Goal: Use online tool/utility: Utilize a website feature to perform a specific function

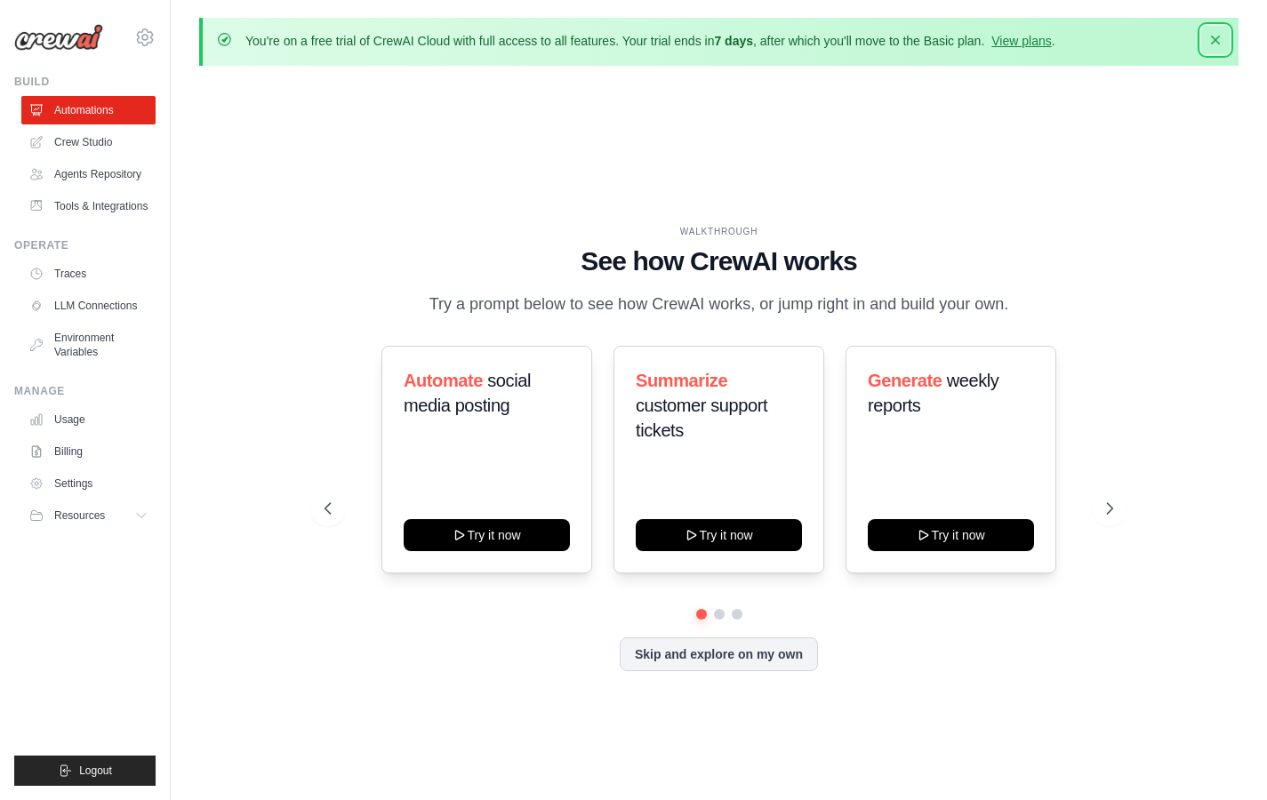
click at [1217, 41] on icon "button" at bounding box center [1215, 40] width 9 height 9
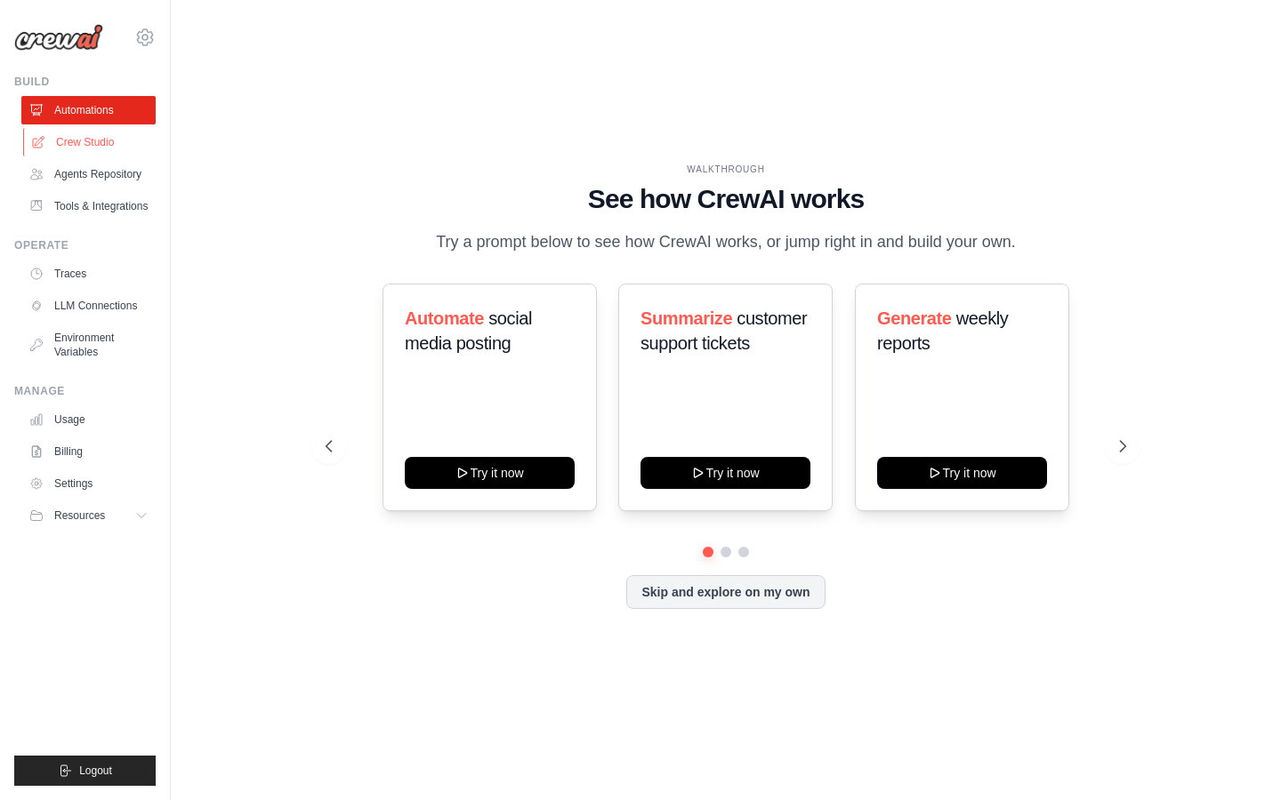
click at [93, 141] on link "Crew Studio" at bounding box center [90, 142] width 134 height 28
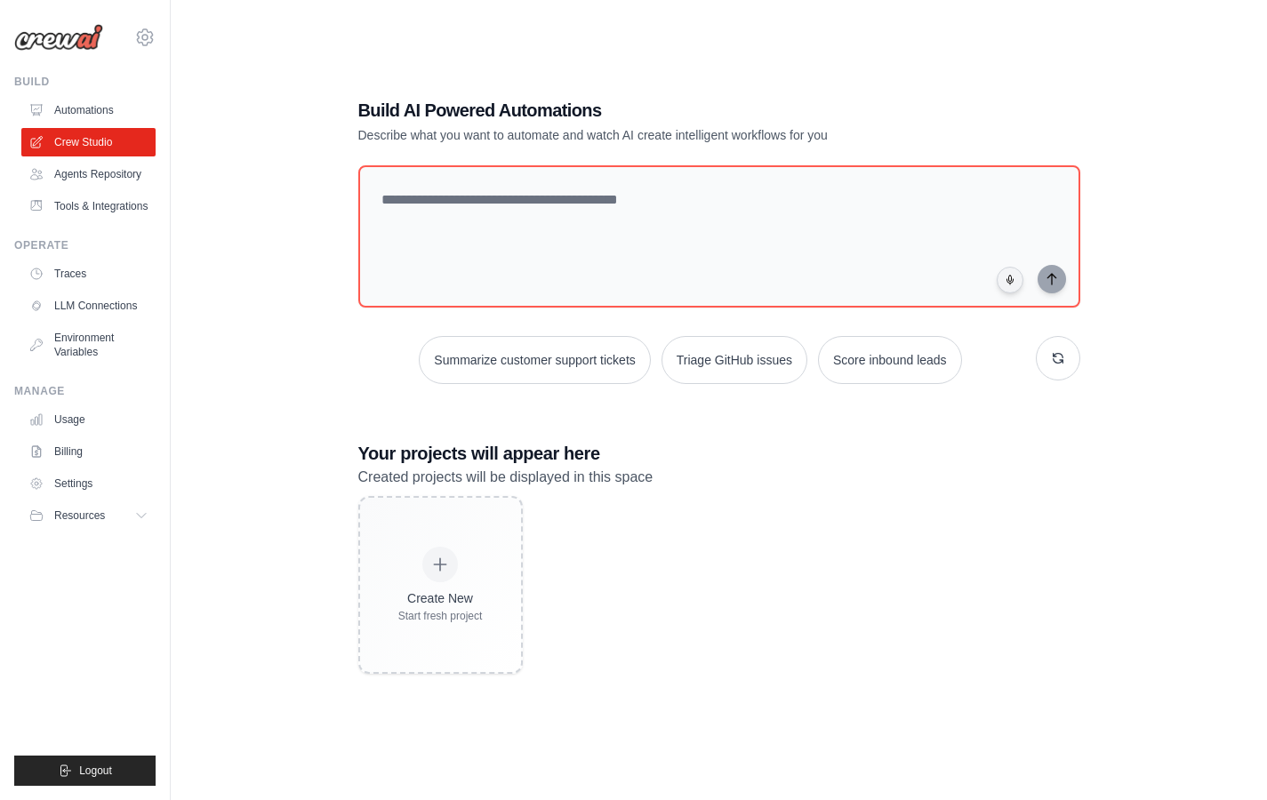
scroll to position [97, 0]
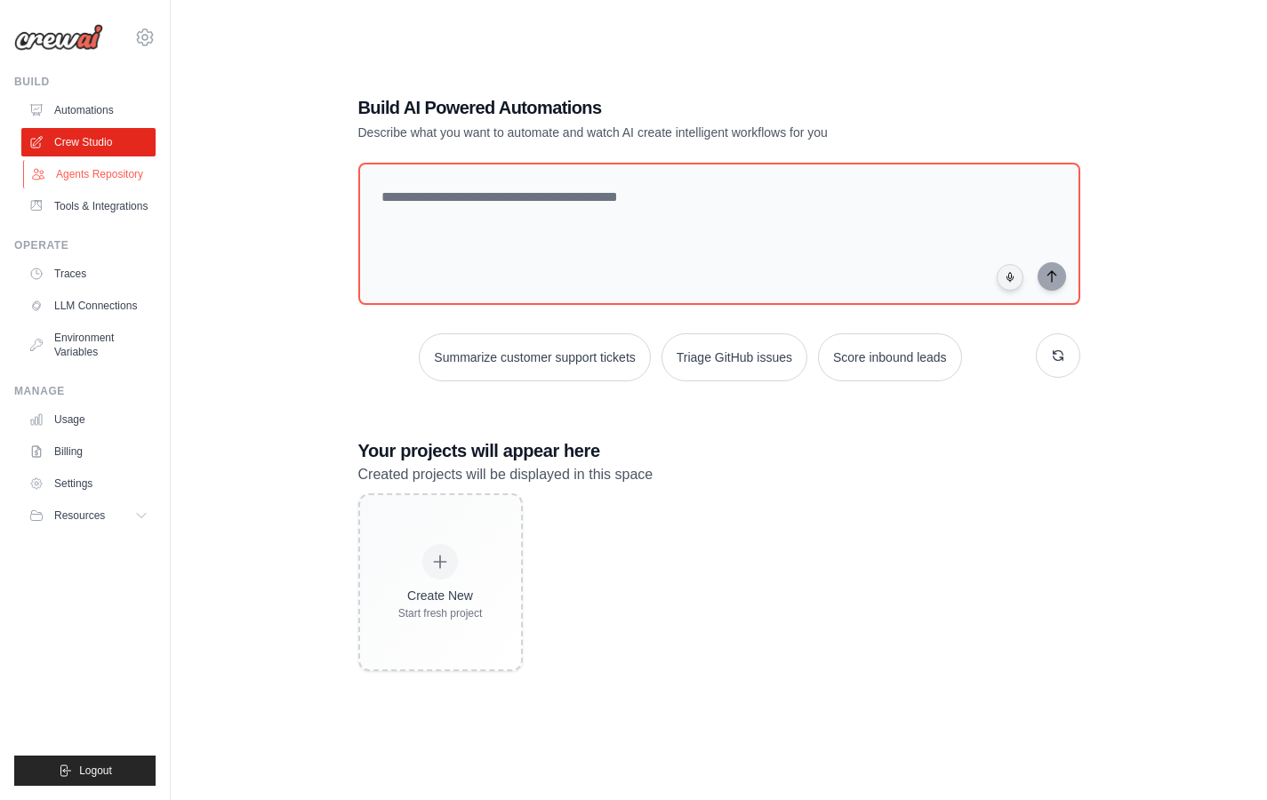
click at [97, 173] on link "Agents Repository" at bounding box center [90, 174] width 134 height 28
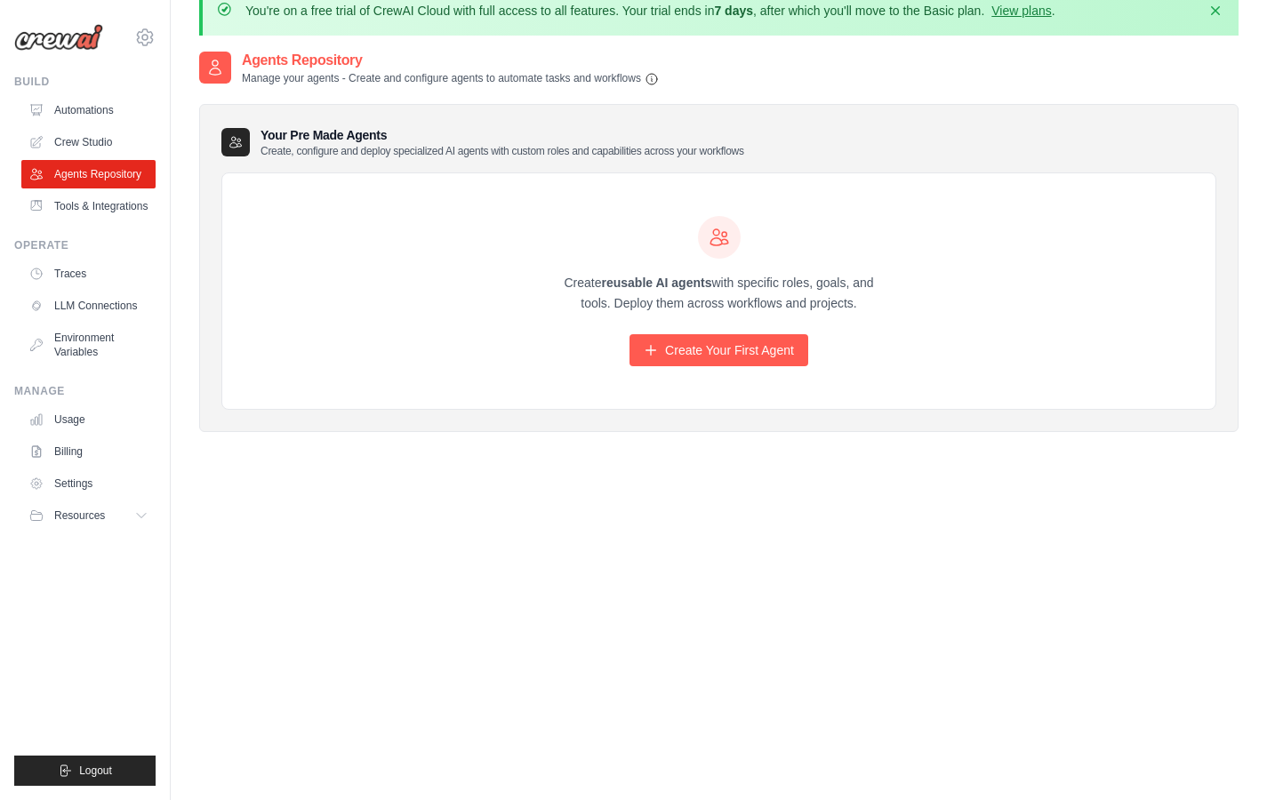
scroll to position [44, 0]
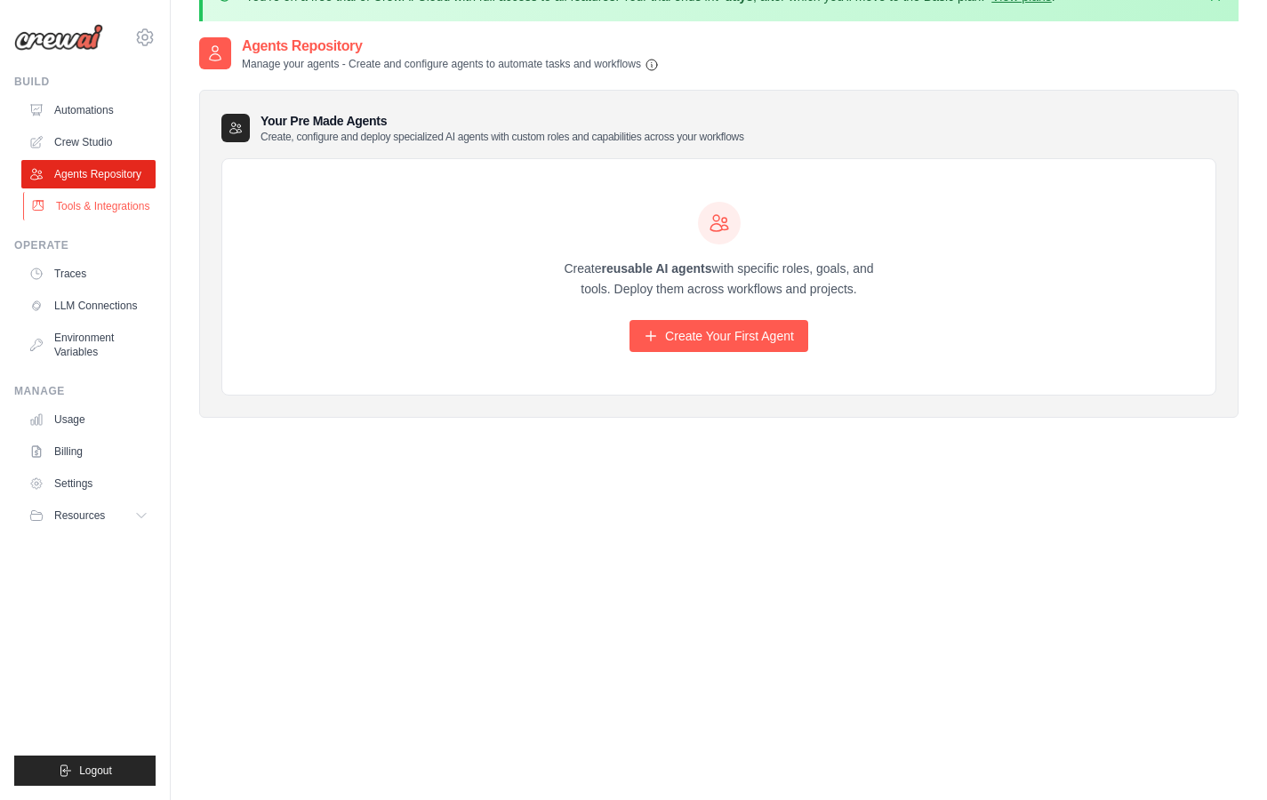
click at [117, 210] on link "Tools & Integrations" at bounding box center [90, 206] width 134 height 28
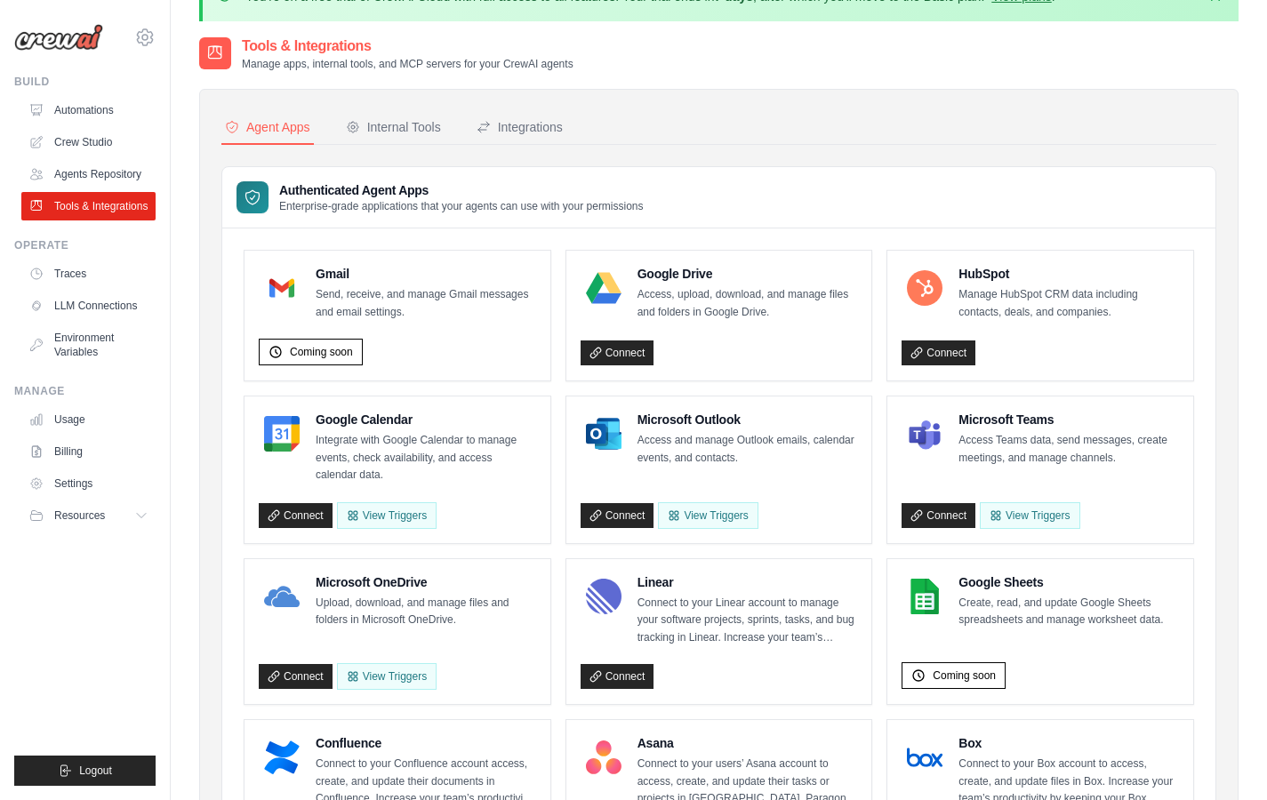
click at [116, 209] on link "Tools & Integrations" at bounding box center [88, 206] width 134 height 28
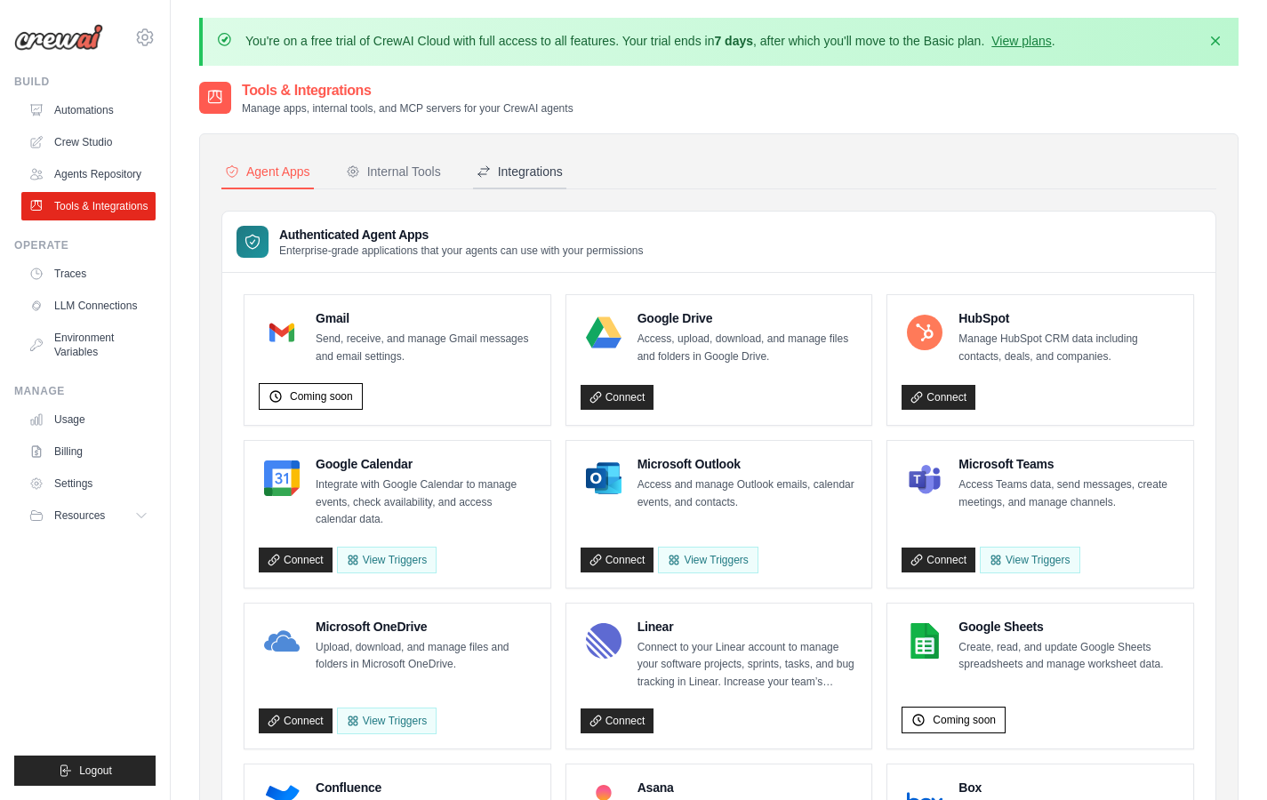
click at [526, 173] on div "Integrations" at bounding box center [520, 172] width 86 height 18
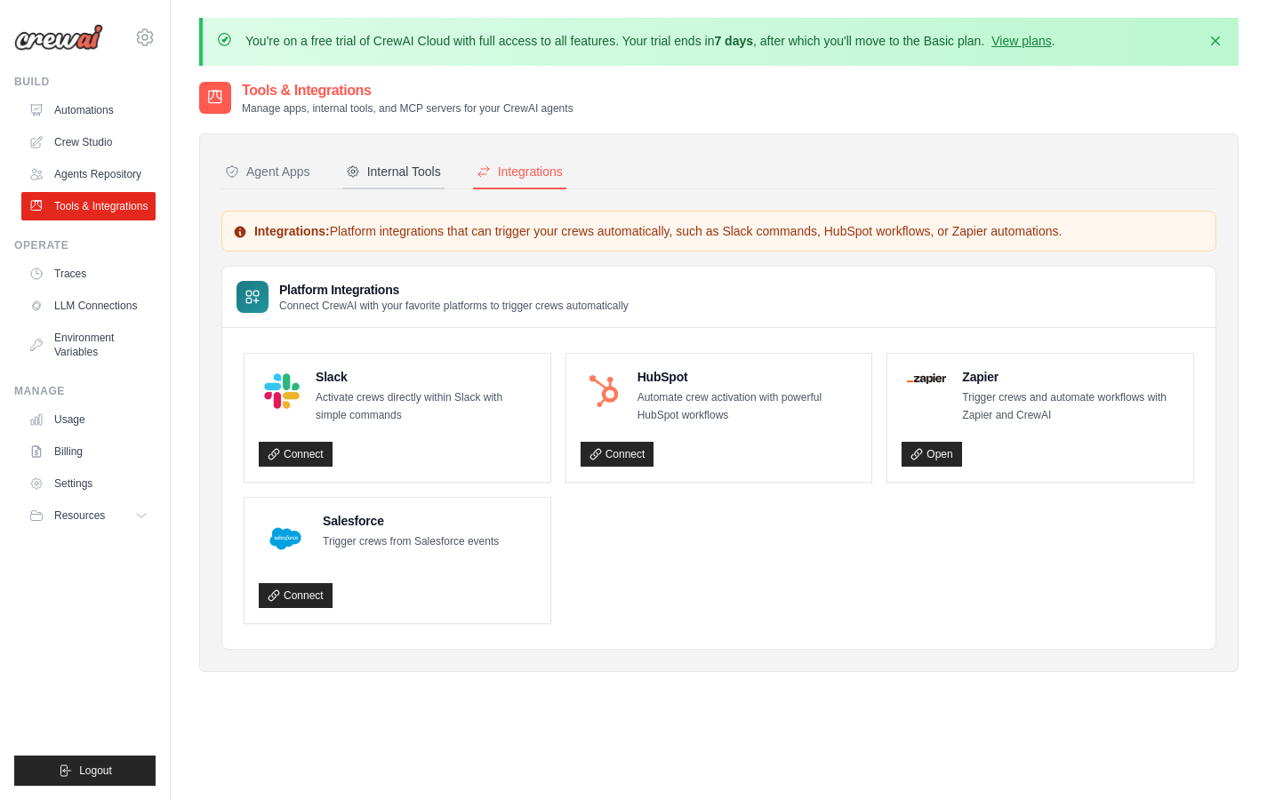
click at [409, 170] on div "Internal Tools" at bounding box center [393, 172] width 95 height 18
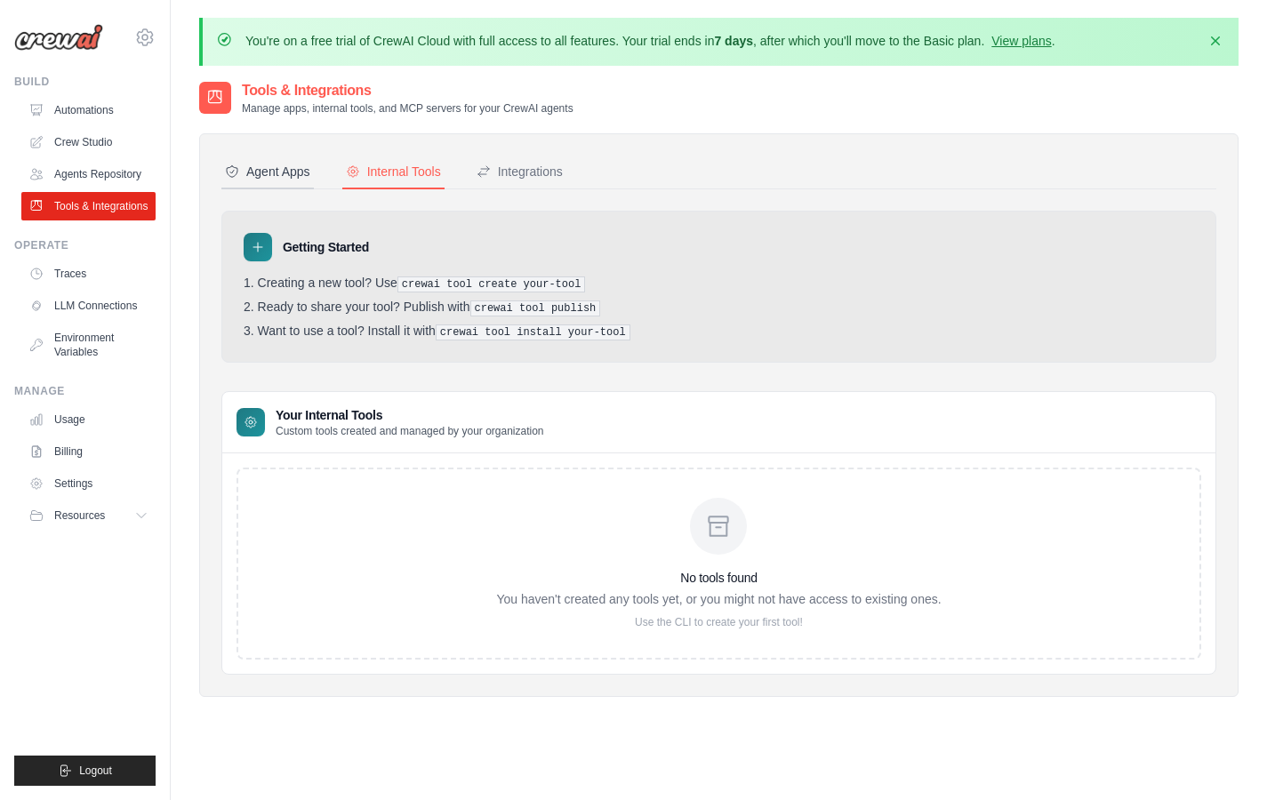
click at [295, 172] on div "Agent Apps" at bounding box center [267, 172] width 85 height 18
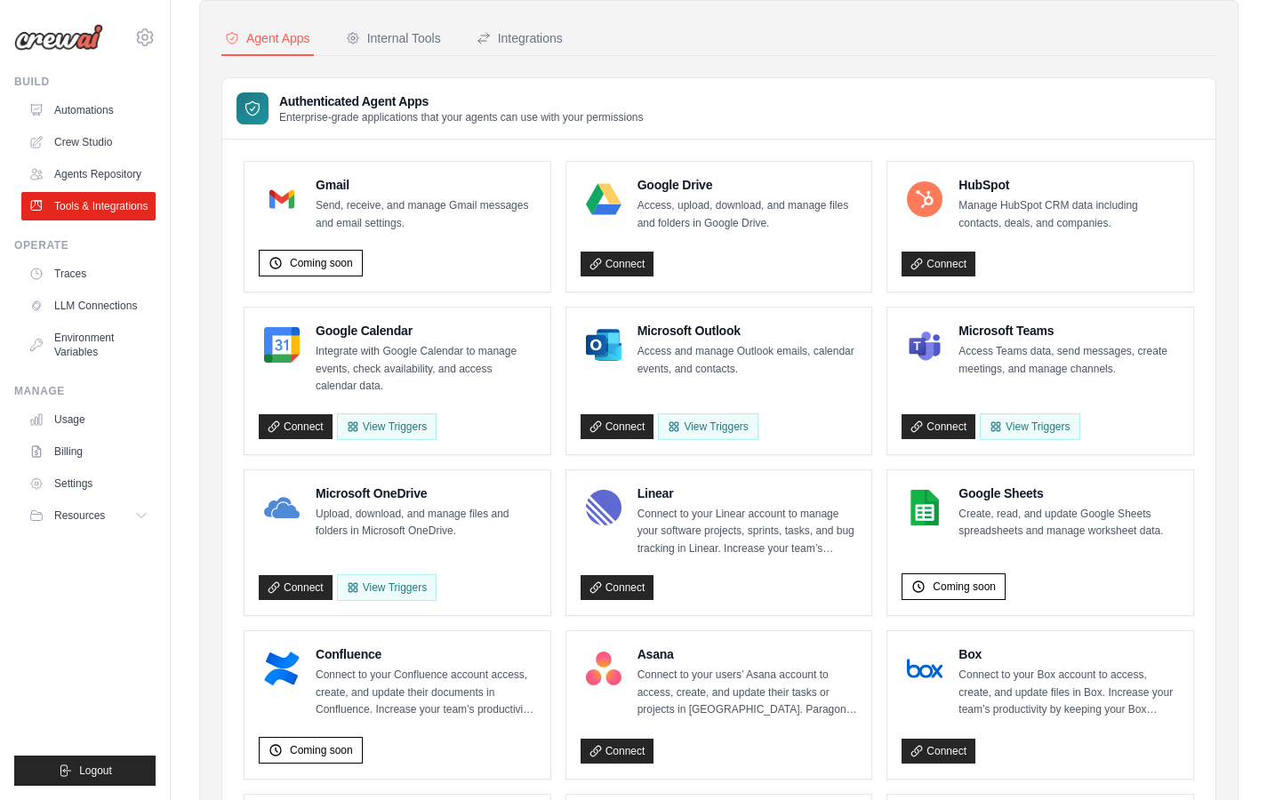
scroll to position [133, 0]
click at [91, 277] on link "Traces" at bounding box center [90, 274] width 134 height 28
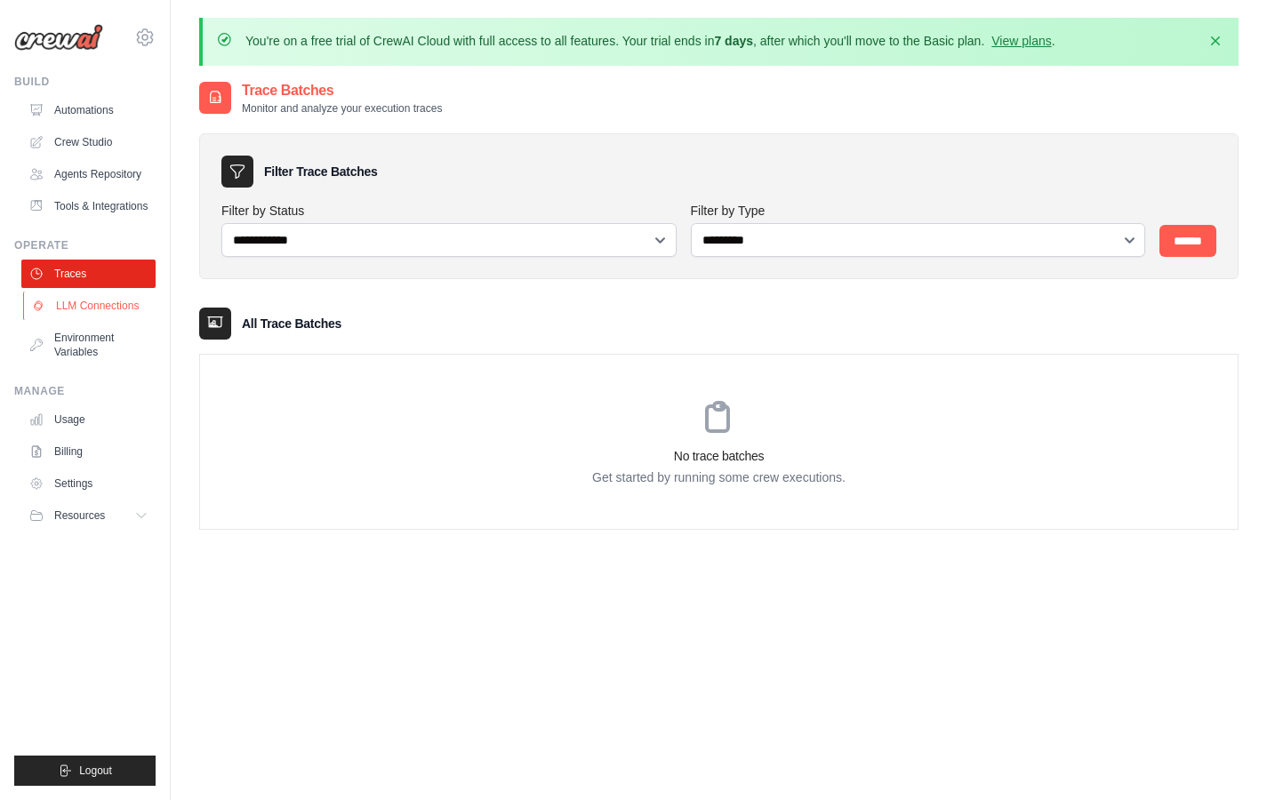
click at [89, 315] on link "LLM Connections" at bounding box center [90, 306] width 134 height 28
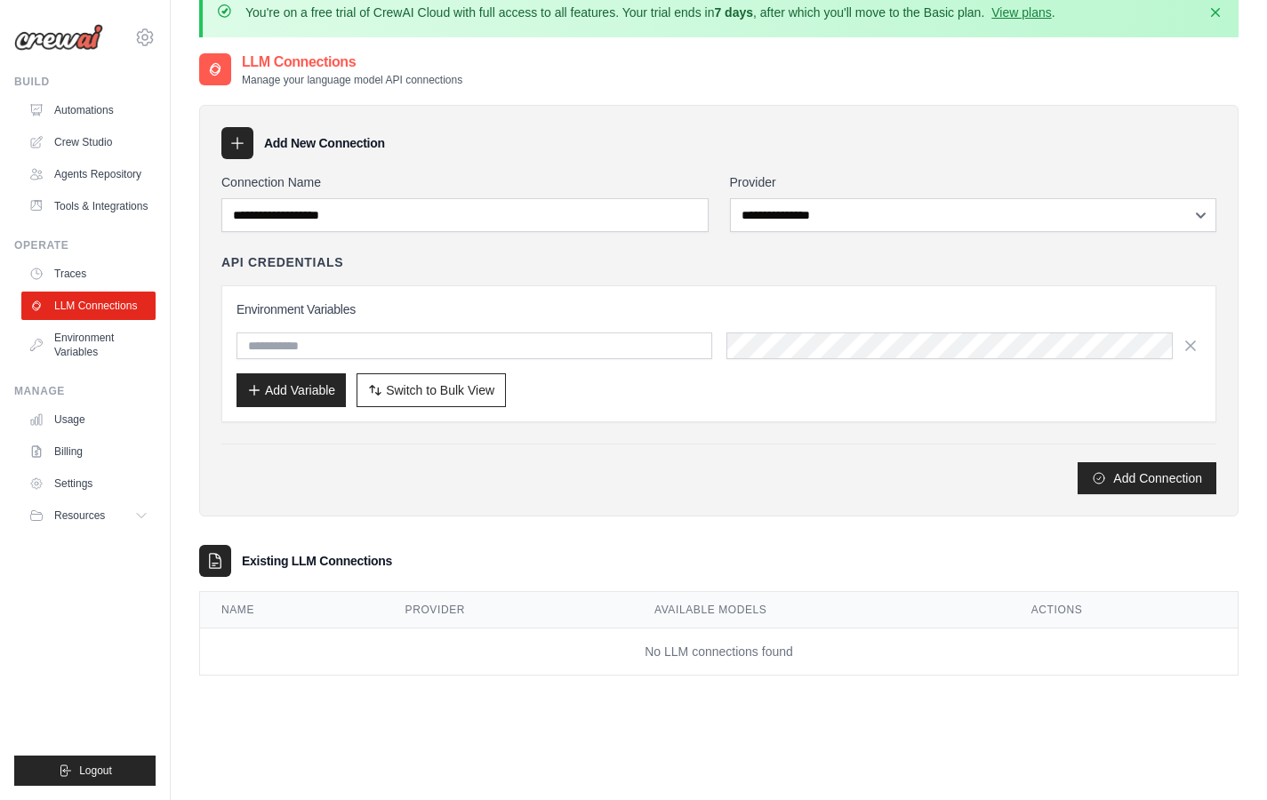
scroll to position [41, 0]
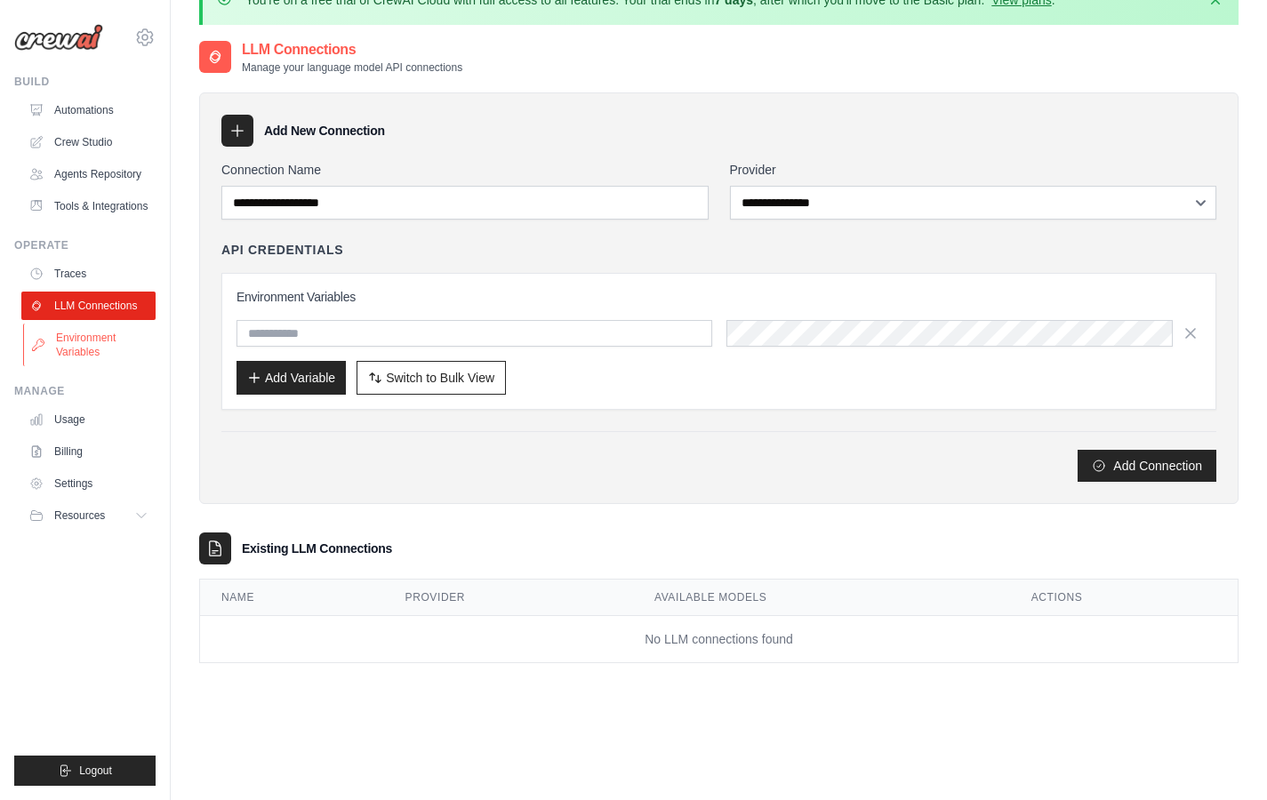
click at [91, 351] on link "Environment Variables" at bounding box center [90, 345] width 134 height 43
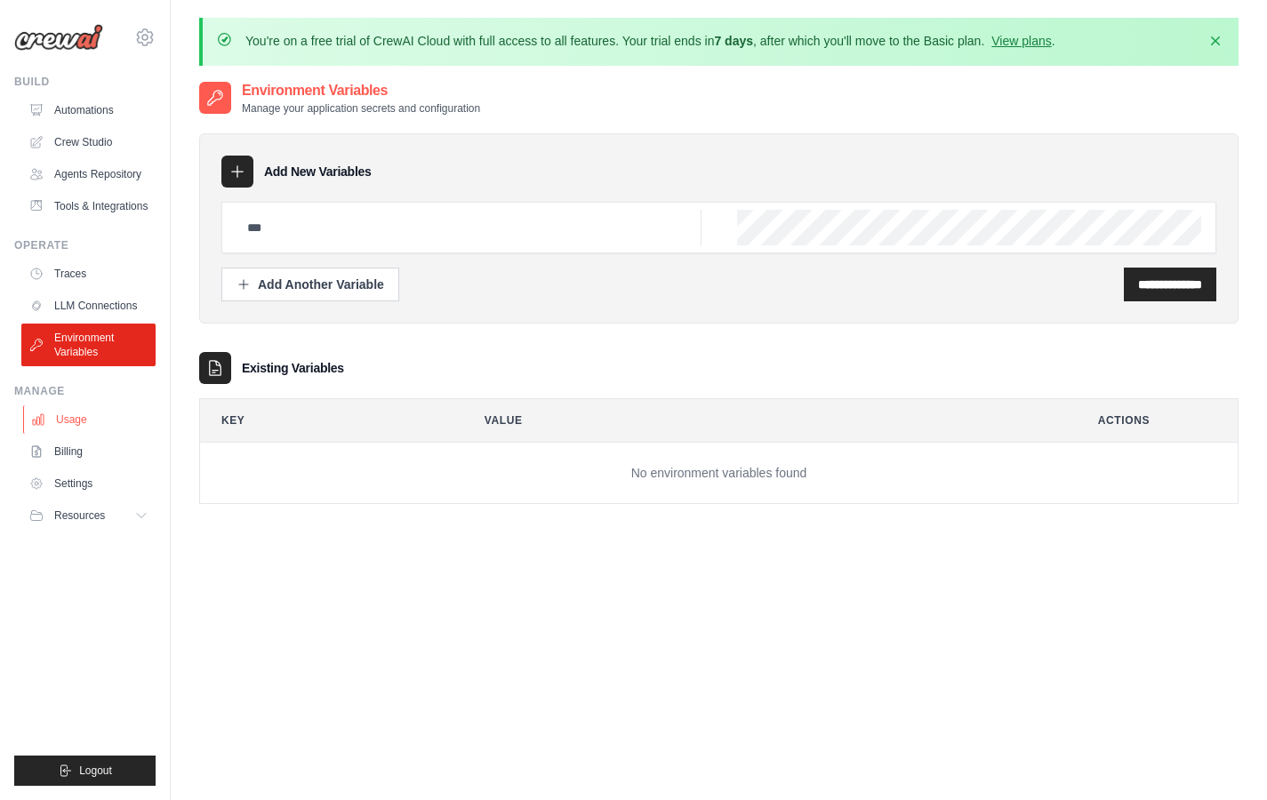
click at [84, 423] on link "Usage" at bounding box center [90, 420] width 134 height 28
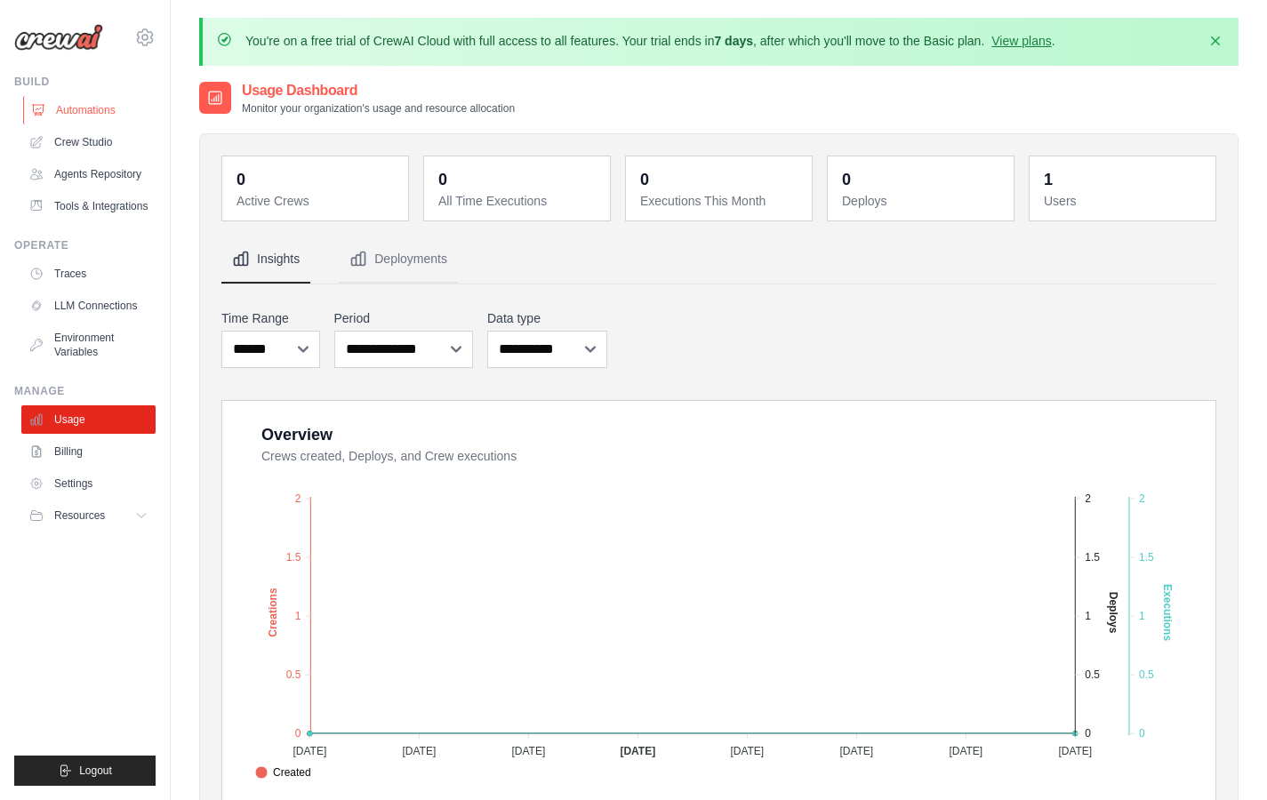
click at [97, 102] on link "Automations" at bounding box center [90, 110] width 134 height 28
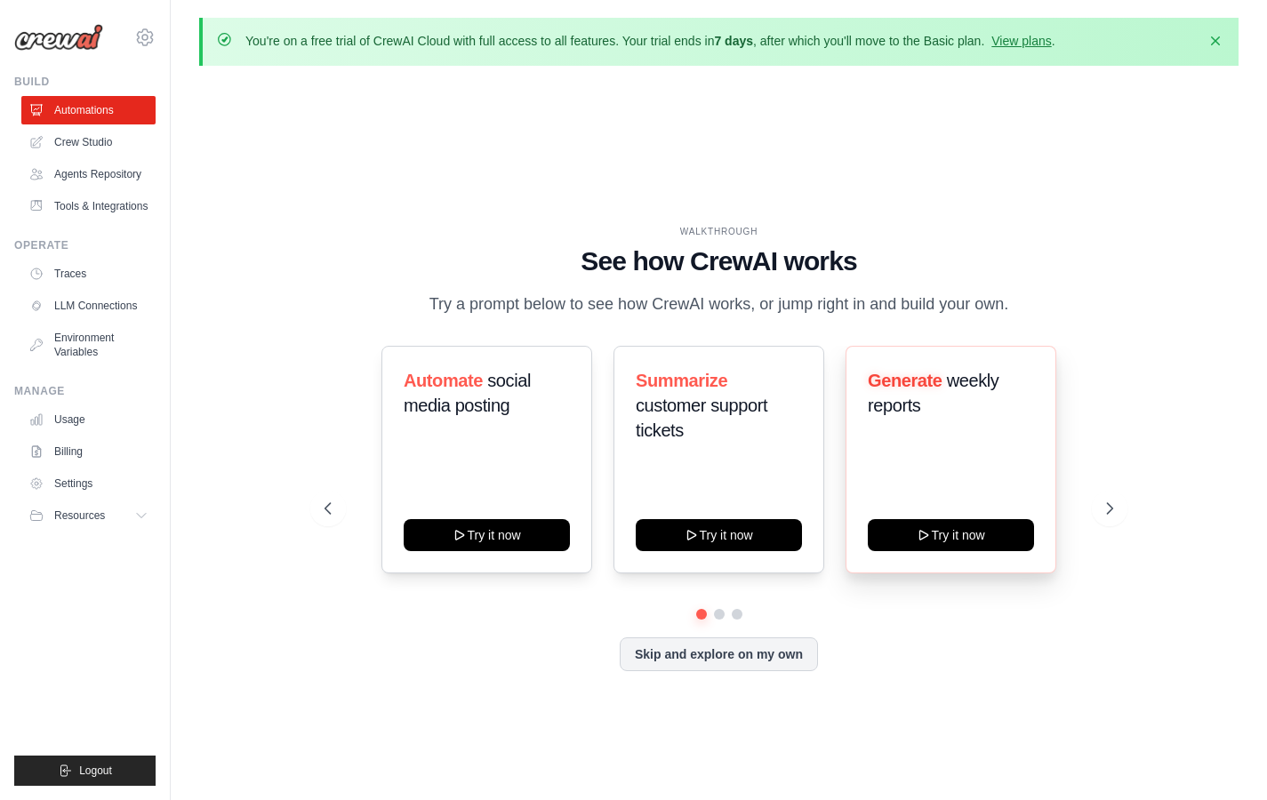
click at [966, 461] on div "Generate weekly reports Try it now" at bounding box center [951, 460] width 211 height 228
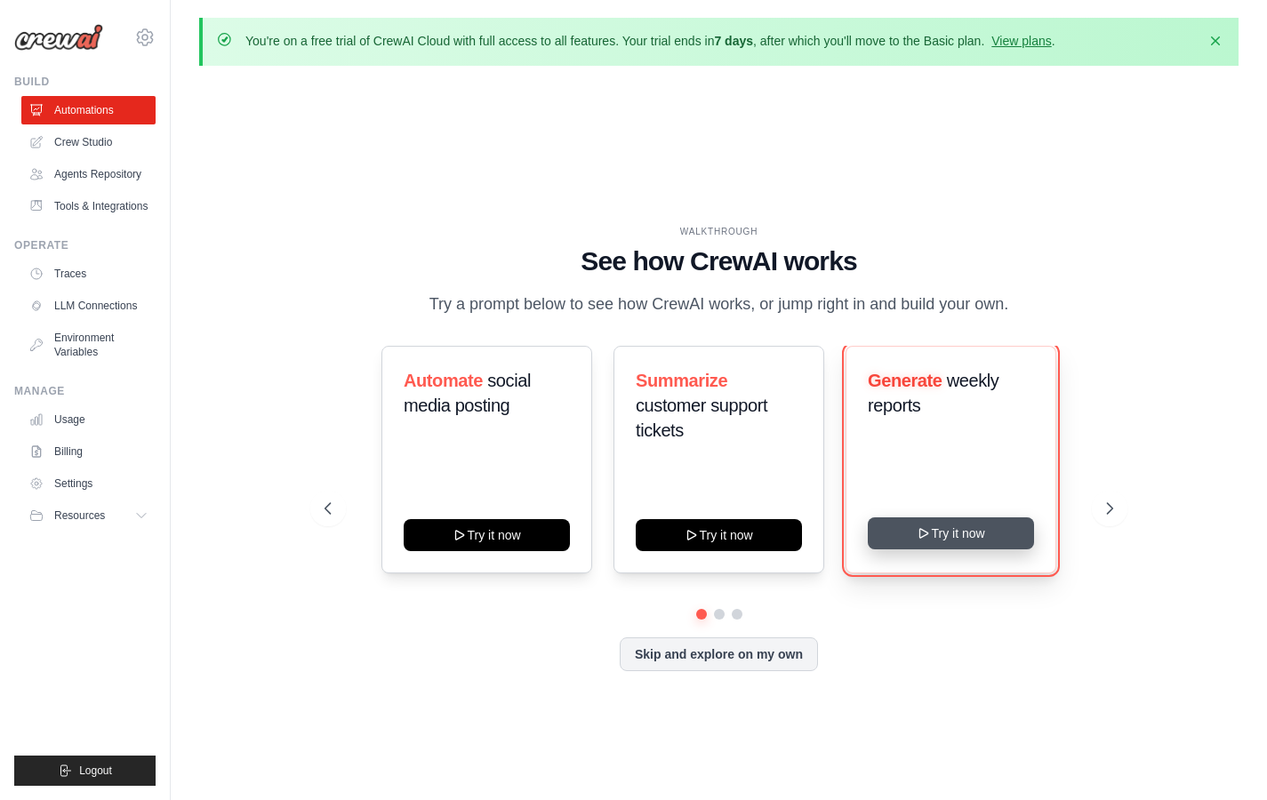
click at [952, 538] on button "Try it now" at bounding box center [951, 534] width 166 height 32
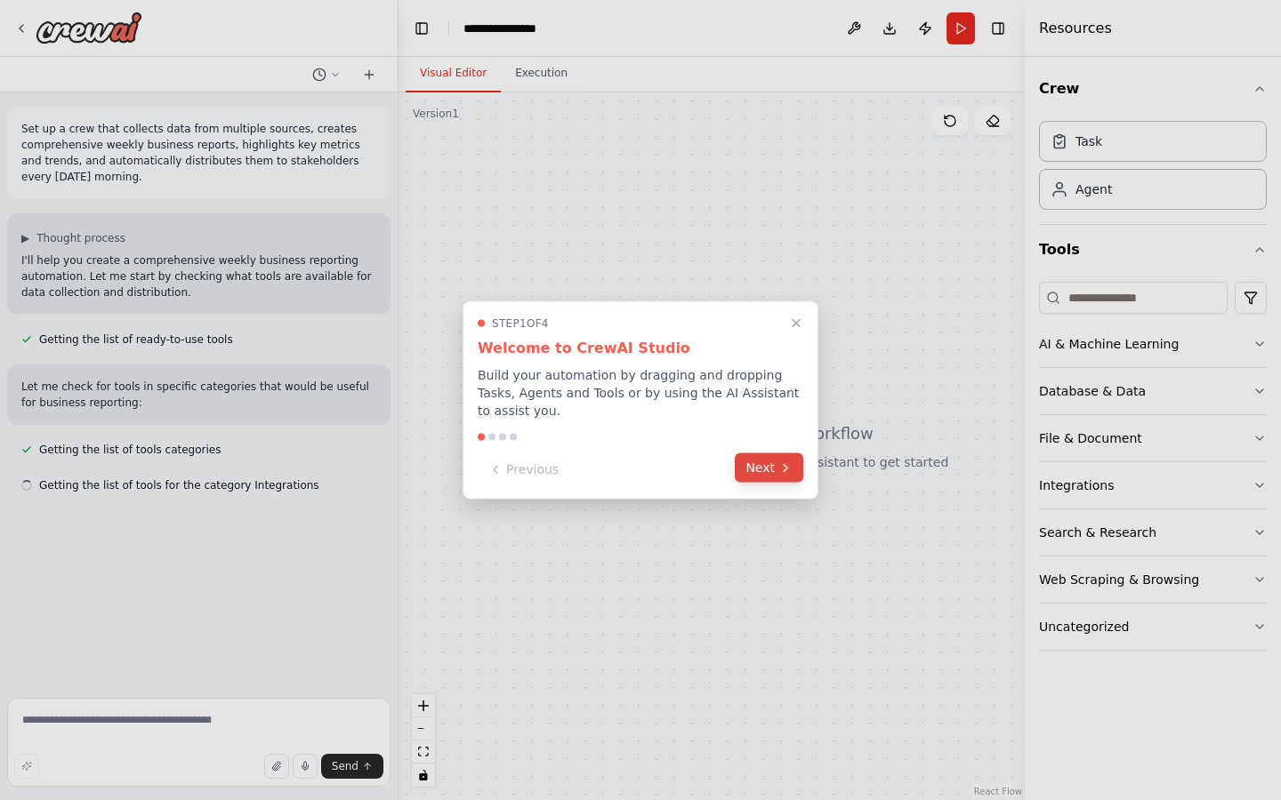
click at [764, 466] on button "Next" at bounding box center [769, 468] width 68 height 29
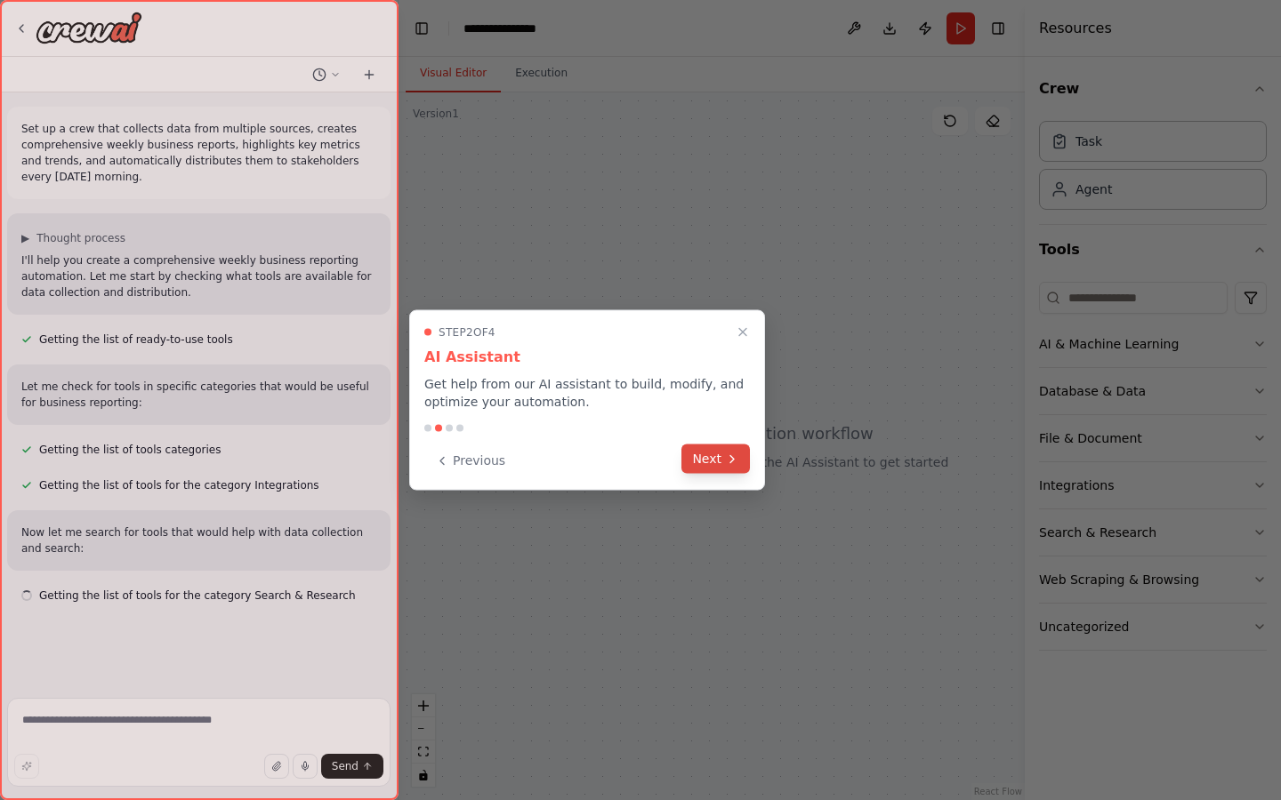
click at [719, 461] on button "Next" at bounding box center [715, 459] width 68 height 29
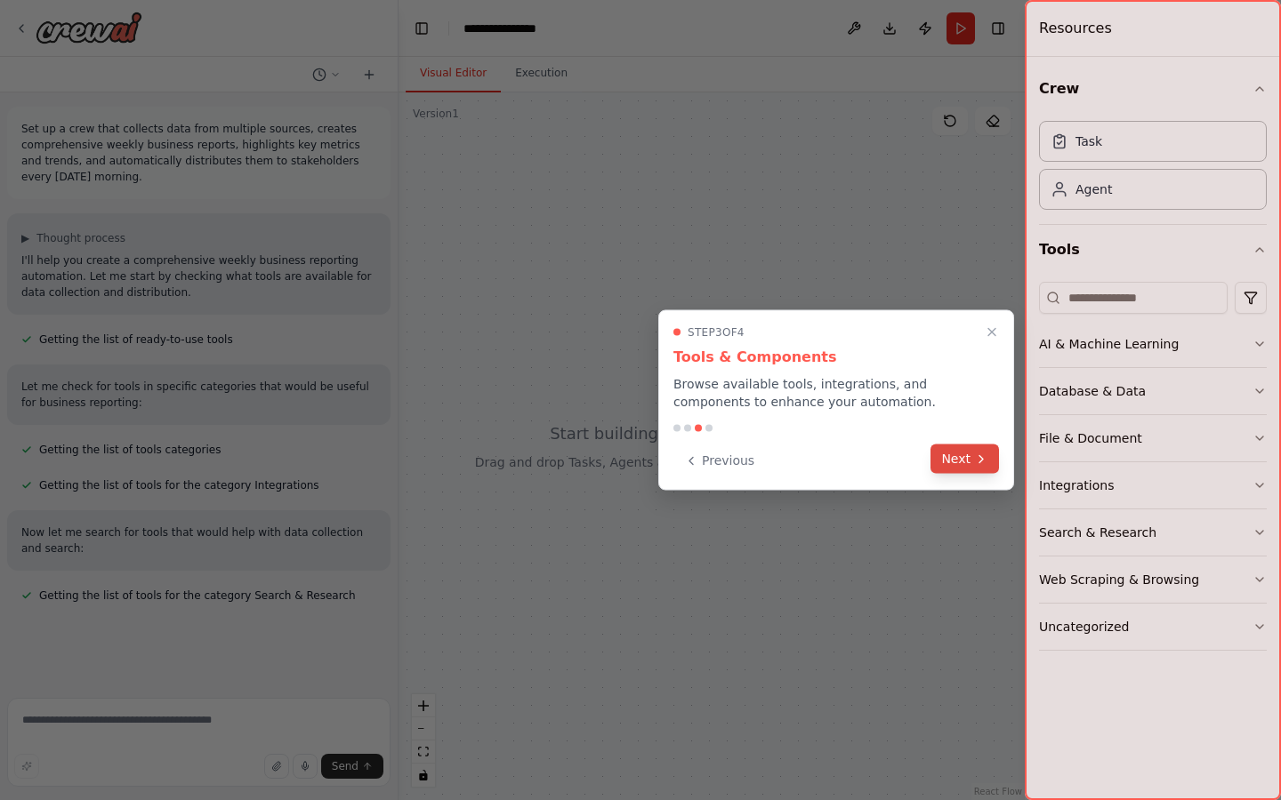
click at [968, 460] on button "Next" at bounding box center [964, 459] width 68 height 29
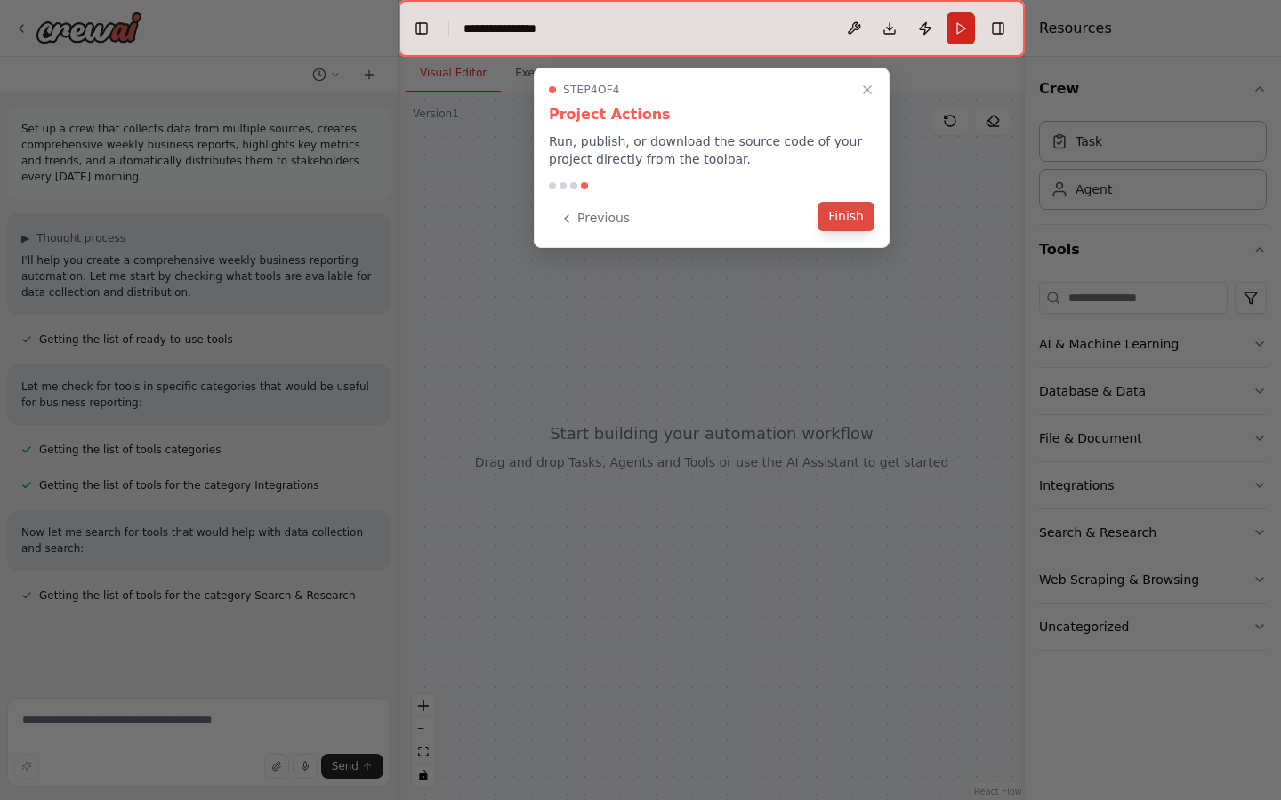
click at [846, 217] on button "Finish" at bounding box center [845, 216] width 57 height 29
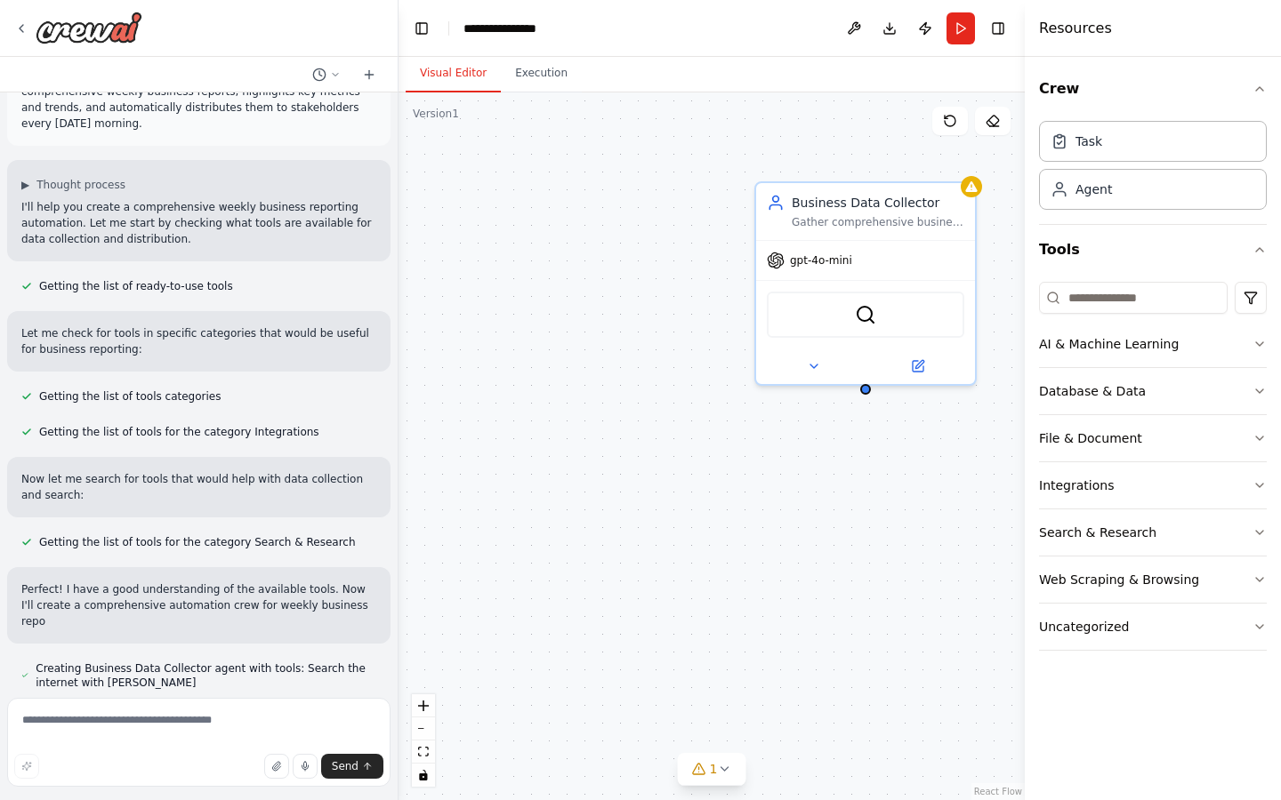
scroll to position [69, 0]
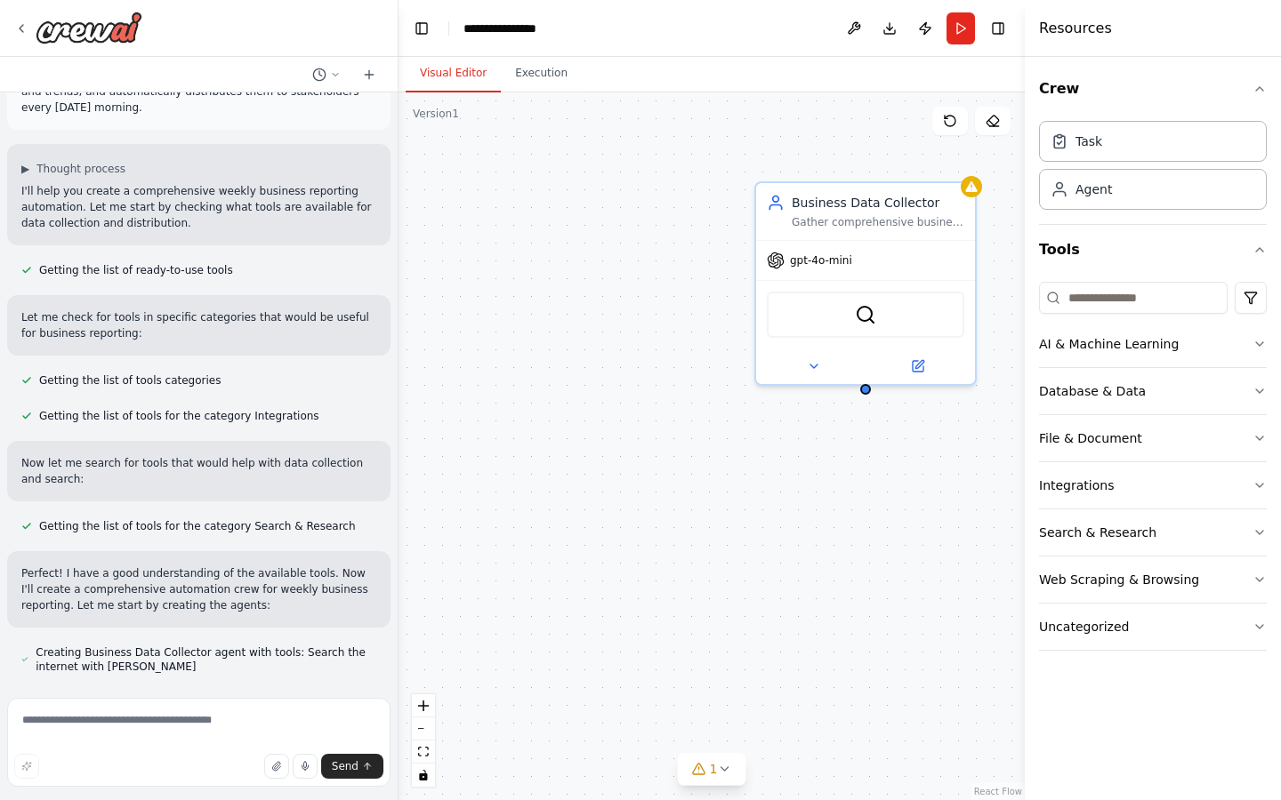
click at [849, 527] on div "Business Data Collector Gather comprehensive business data from multiple source…" at bounding box center [711, 446] width 626 height 708
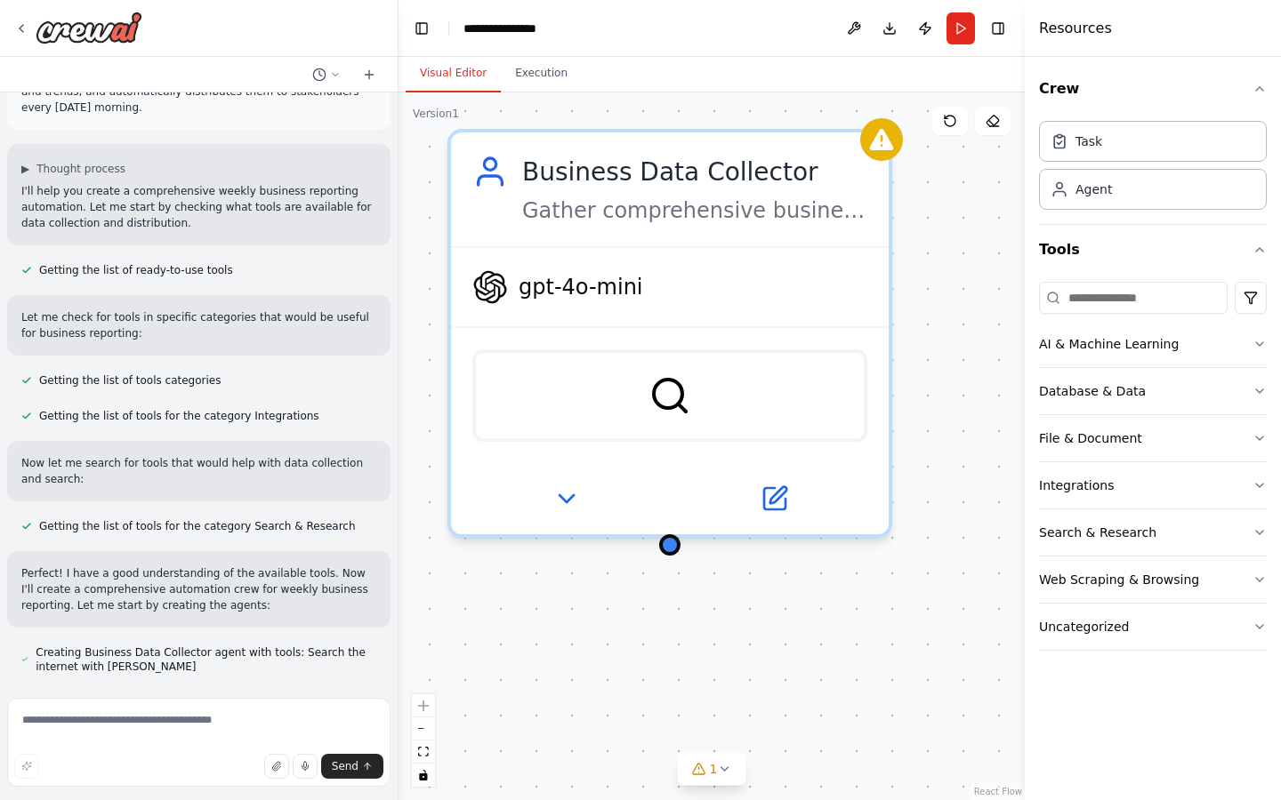
drag, startPoint x: 839, startPoint y: 446, endPoint x: 622, endPoint y: 650, distance: 298.8
click at [622, 650] on div "Business Data Collector Gather comprehensive business data from multiple source…" at bounding box center [711, 446] width 626 height 708
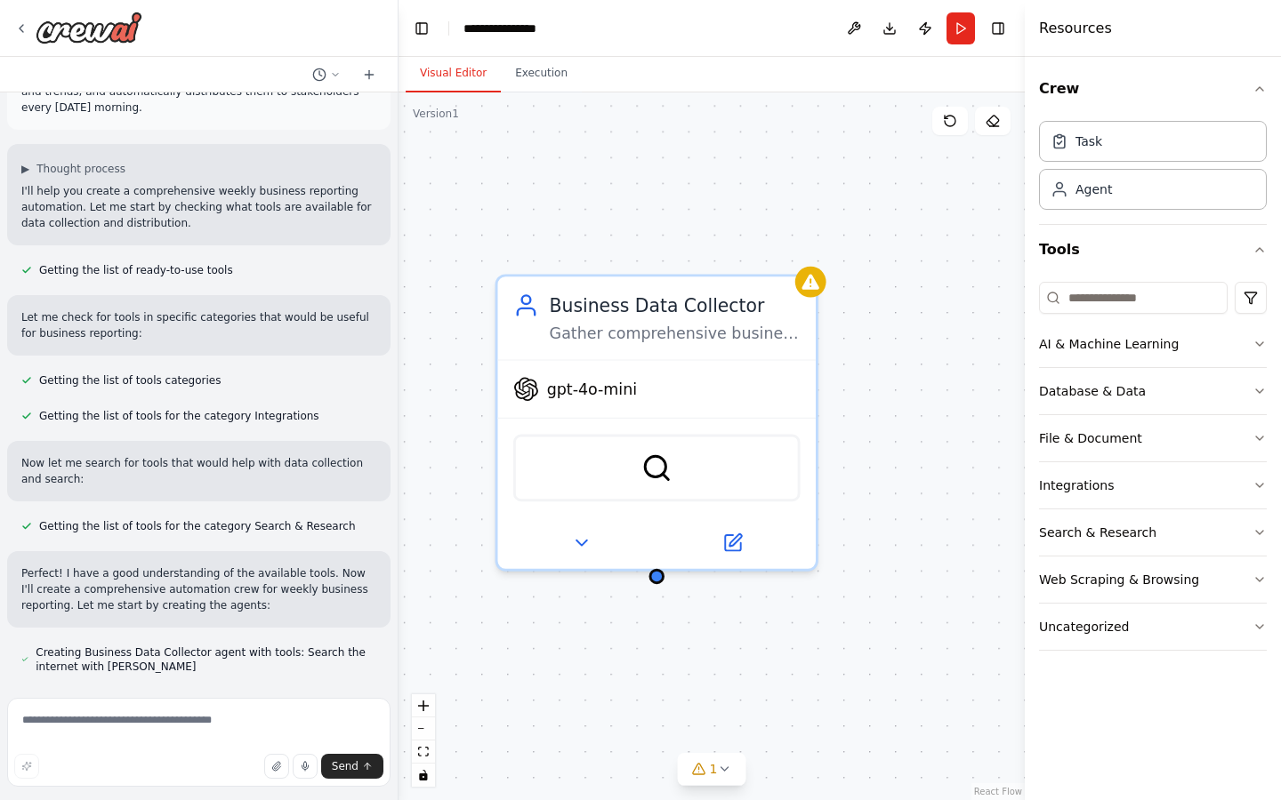
scroll to position [105, 0]
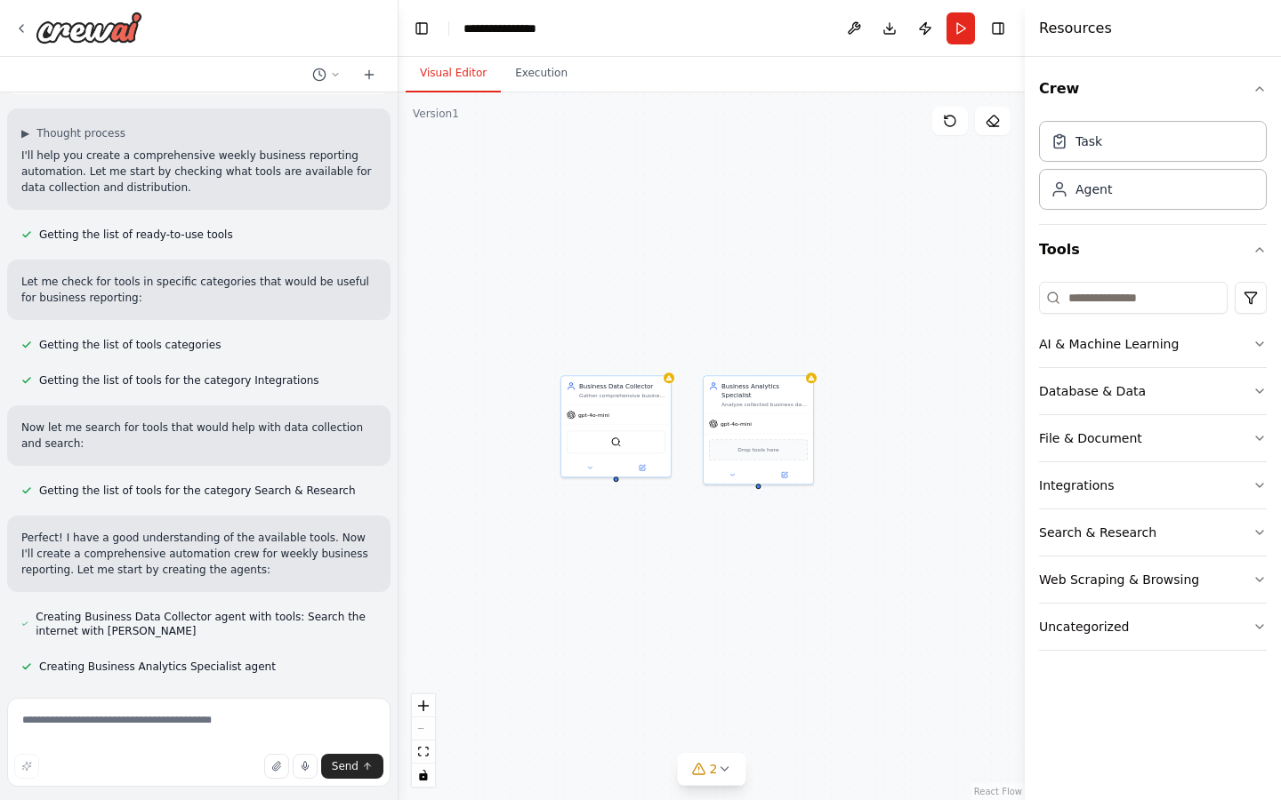
drag, startPoint x: 614, startPoint y: 708, endPoint x: 596, endPoint y: 562, distance: 146.9
click at [596, 562] on div "Business Data Collector Gather comprehensive business data from multiple source…" at bounding box center [711, 446] width 626 height 708
drag, startPoint x: 647, startPoint y: 558, endPoint x: 656, endPoint y: 558, distance: 9.8
click at [656, 558] on div "Business Data Collector Gather comprehensive business data from multiple source…" at bounding box center [711, 446] width 626 height 708
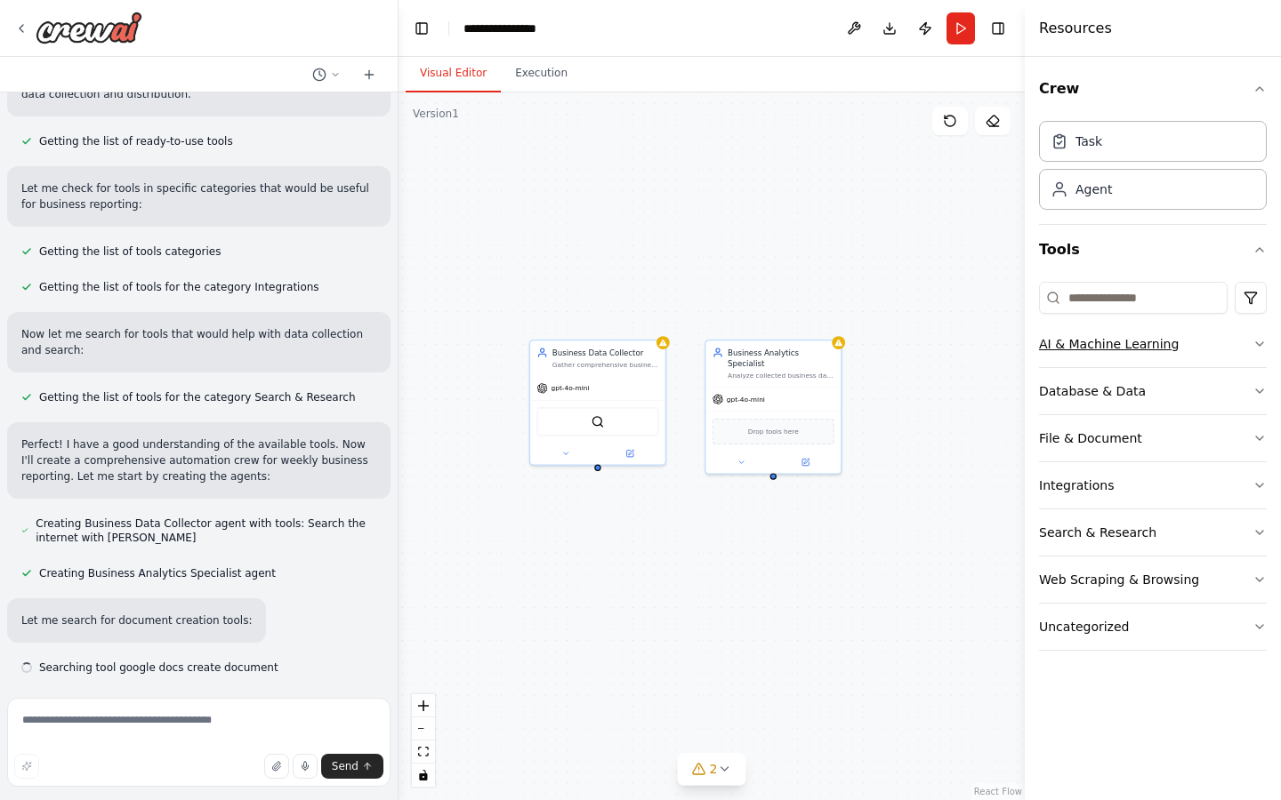
scroll to position [199, 0]
click at [1217, 346] on button "AI & Machine Learning" at bounding box center [1153, 344] width 228 height 46
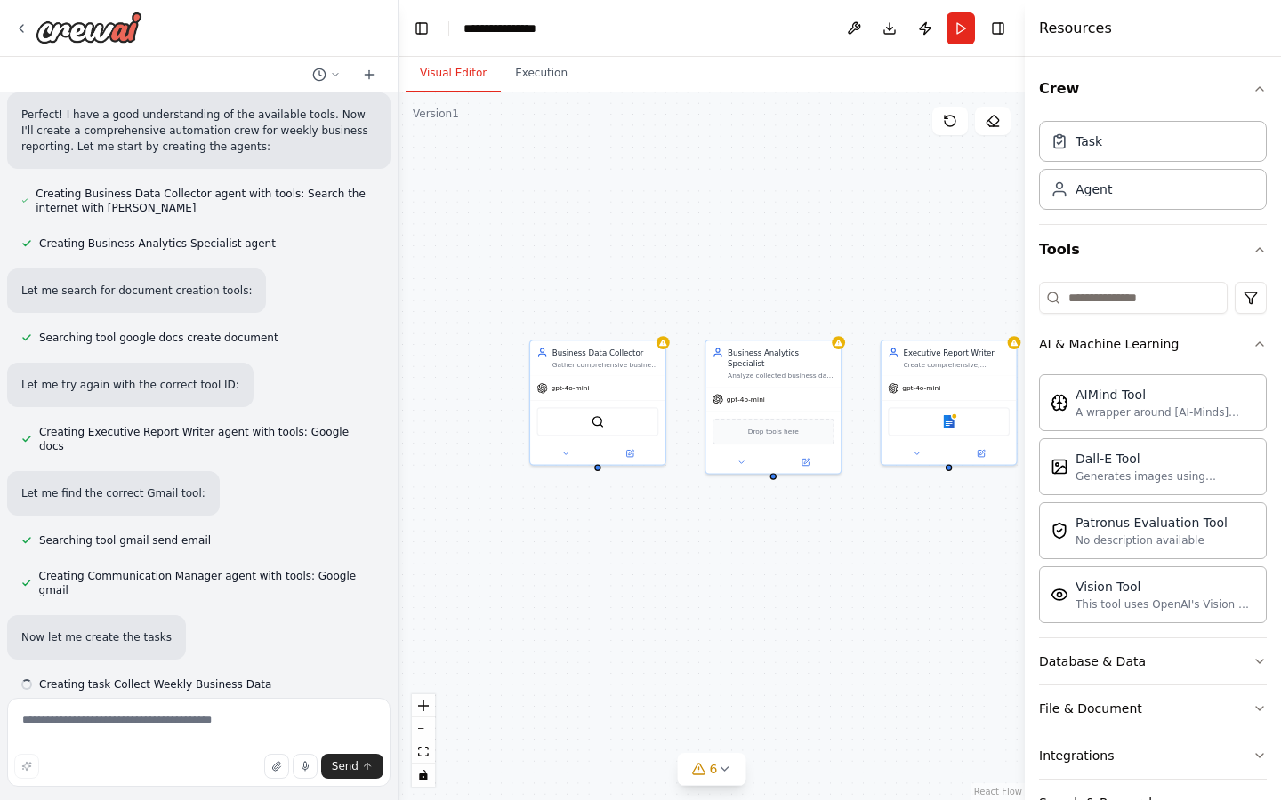
scroll to position [532, 0]
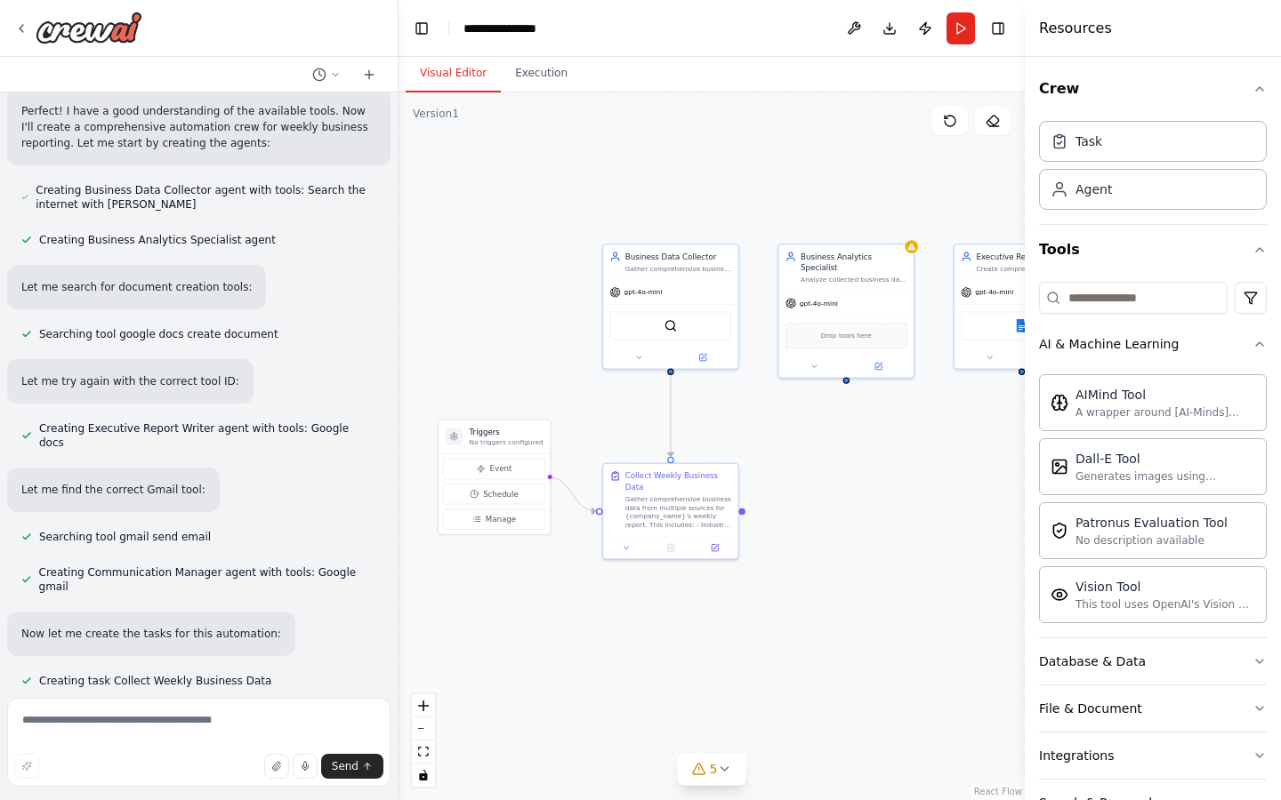
drag, startPoint x: 863, startPoint y: 614, endPoint x: 938, endPoint y: 518, distance: 121.7
click at [938, 518] on div ".deletable-edge-delete-btn { width: 20px; height: 20px; border: 0px solid #ffff…" at bounding box center [711, 446] width 626 height 708
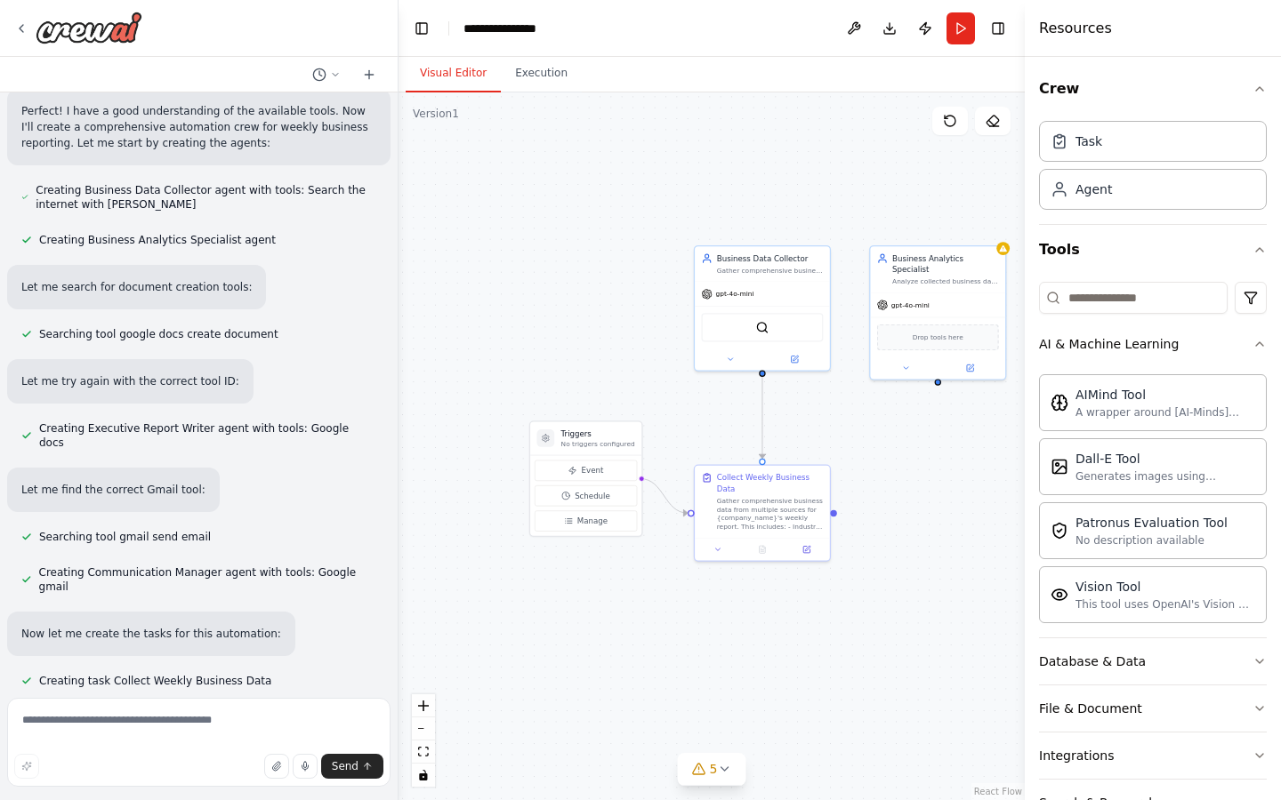
drag, startPoint x: 673, startPoint y: 609, endPoint x: 766, endPoint y: 612, distance: 92.5
click at [766, 612] on div ".deletable-edge-delete-btn { width: 20px; height: 20px; border: 0px solid #ffff…" at bounding box center [711, 446] width 626 height 708
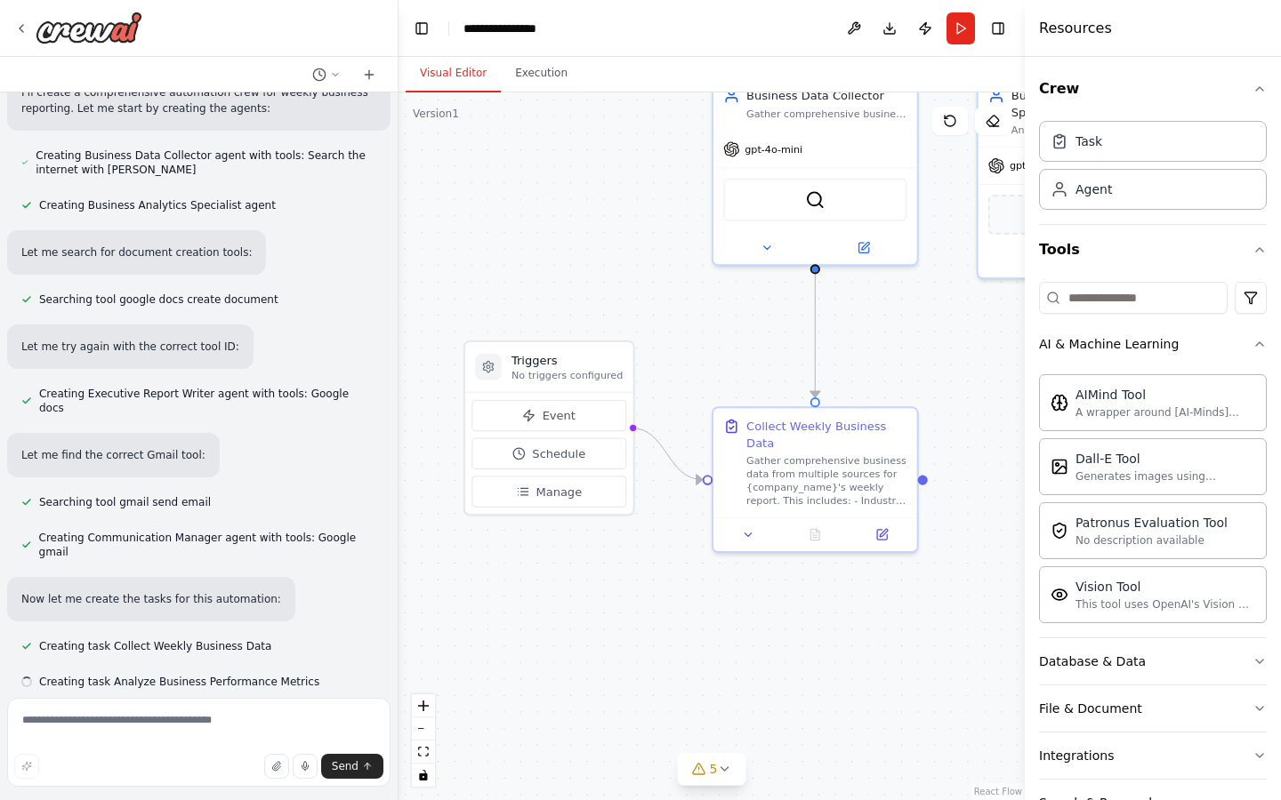
scroll to position [567, 0]
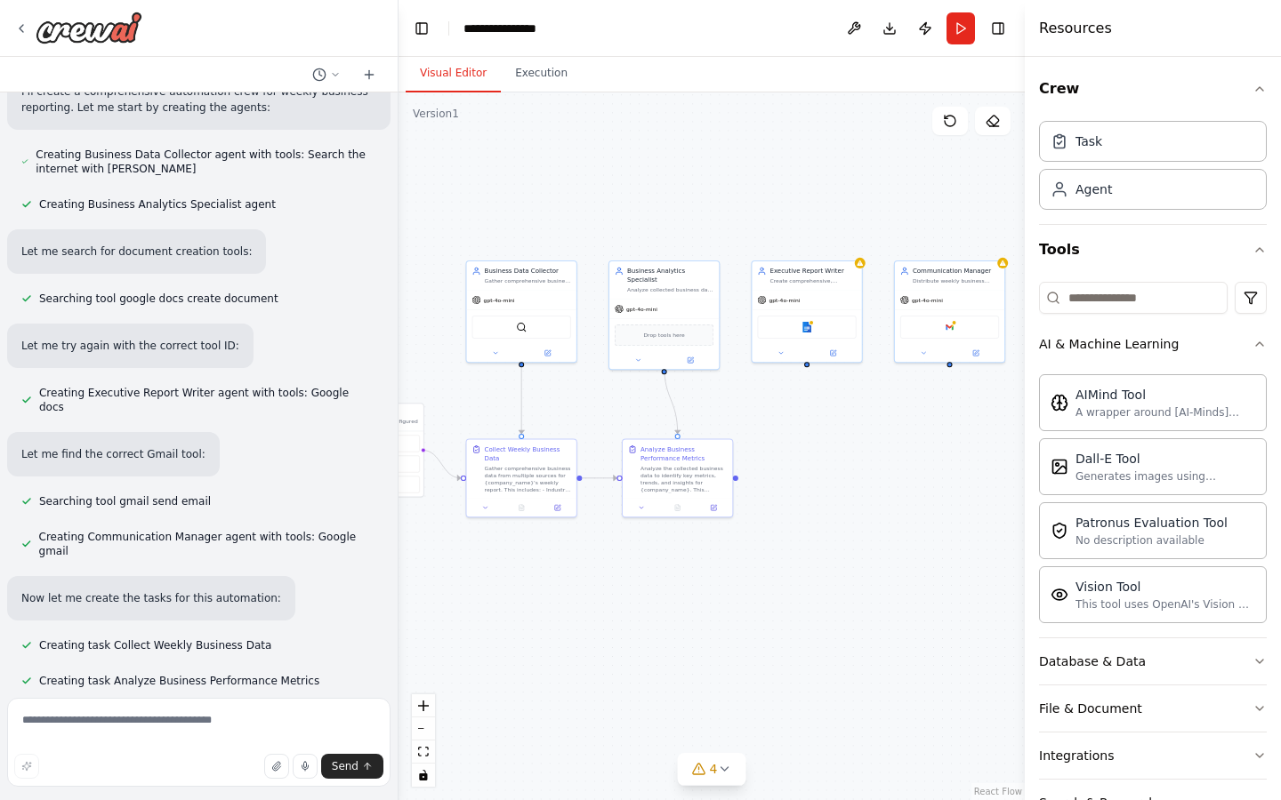
drag, startPoint x: 796, startPoint y: 632, endPoint x: 570, endPoint y: 582, distance: 231.5
click at [570, 583] on div ".deletable-edge-delete-btn { width: 20px; height: 20px; border: 0px solid #ffff…" at bounding box center [711, 446] width 626 height 708
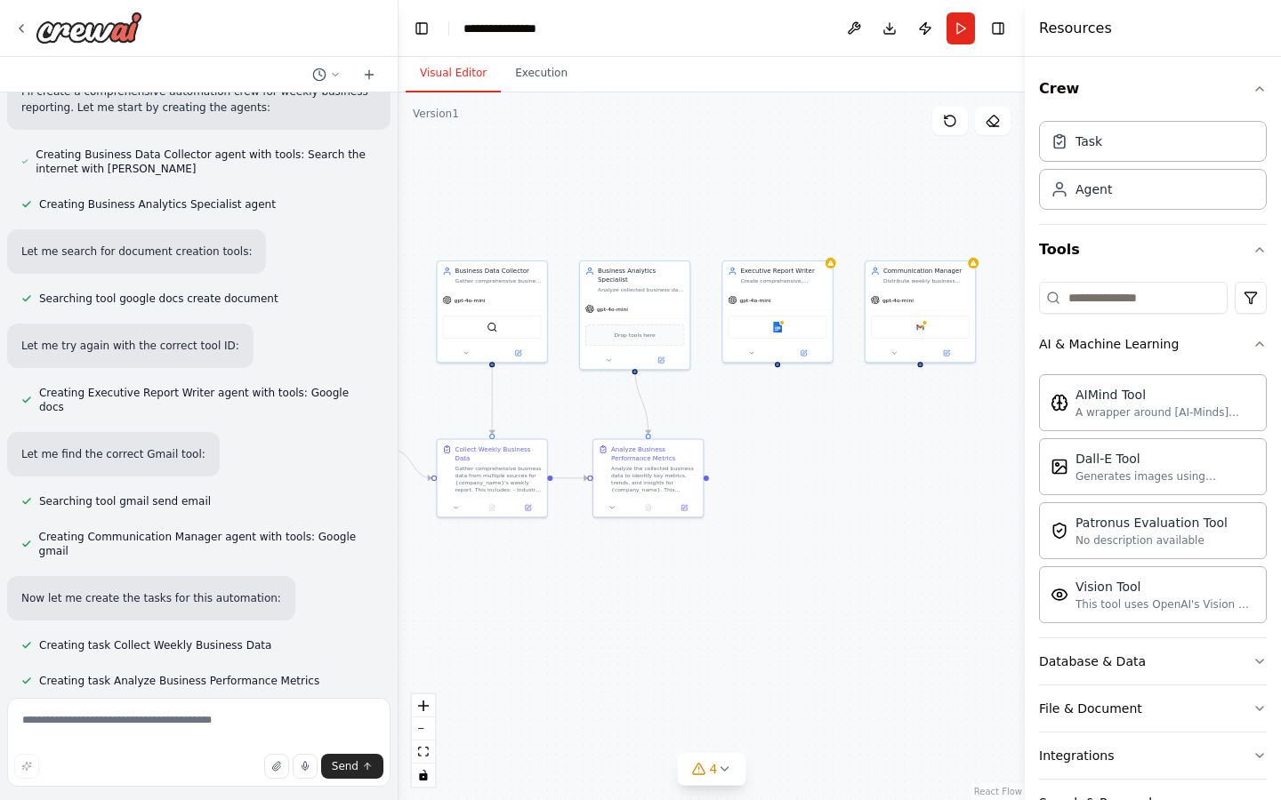
drag, startPoint x: 847, startPoint y: 496, endPoint x: 818, endPoint y: 496, distance: 28.5
click at [818, 496] on div ".deletable-edge-delete-btn { width: 20px; height: 20px; border: 0px solid #ffff…" at bounding box center [711, 446] width 626 height 708
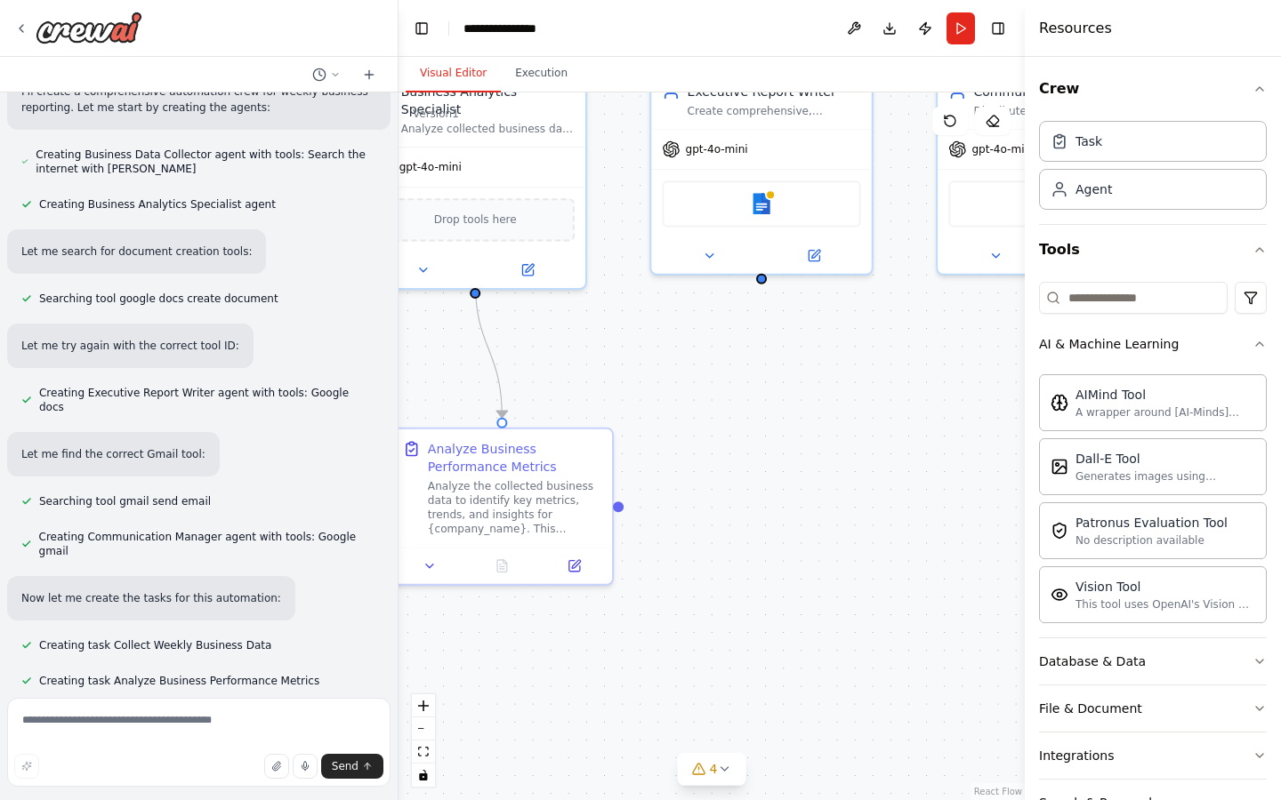
scroll to position [603, 0]
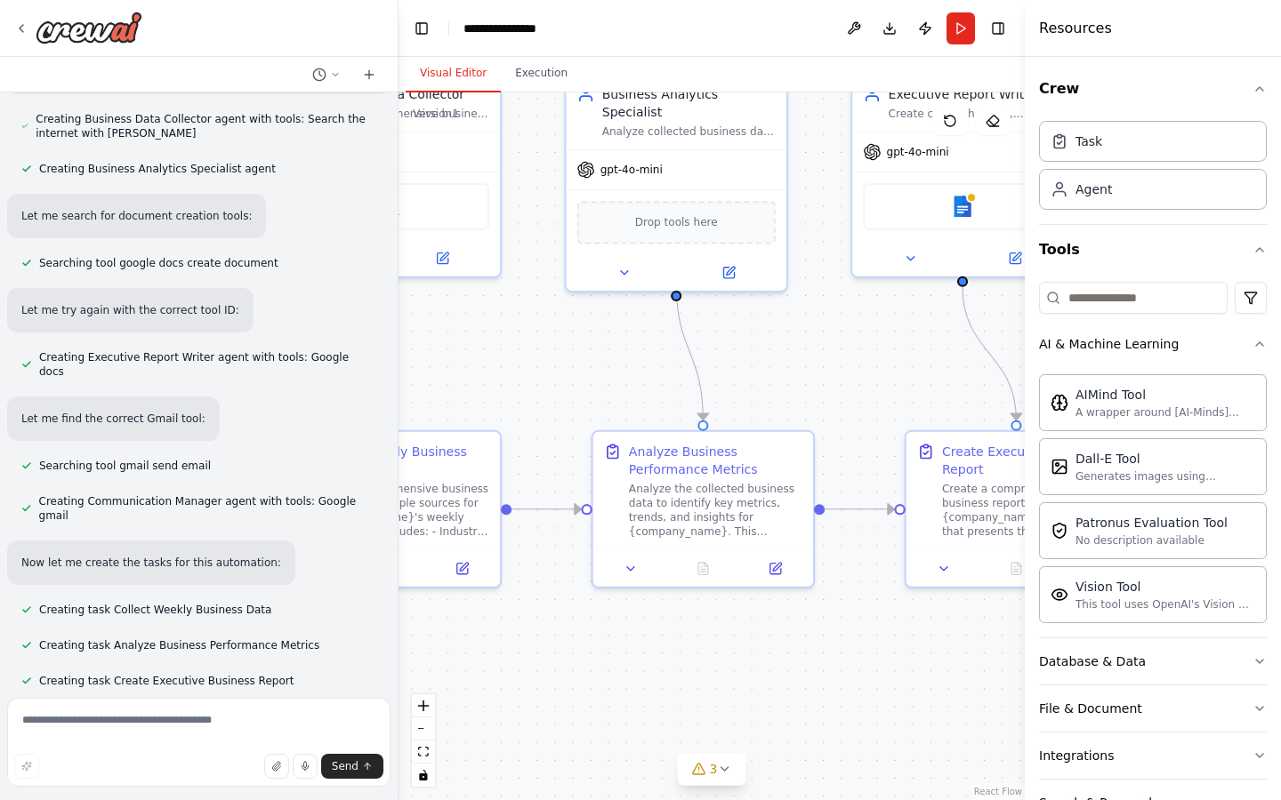
drag, startPoint x: 730, startPoint y: 398, endPoint x: 931, endPoint y: 400, distance: 201.0
click at [931, 400] on div ".deletable-edge-delete-btn { width: 20px; height: 20px; border: 0px solid #ffff…" at bounding box center [711, 446] width 626 height 708
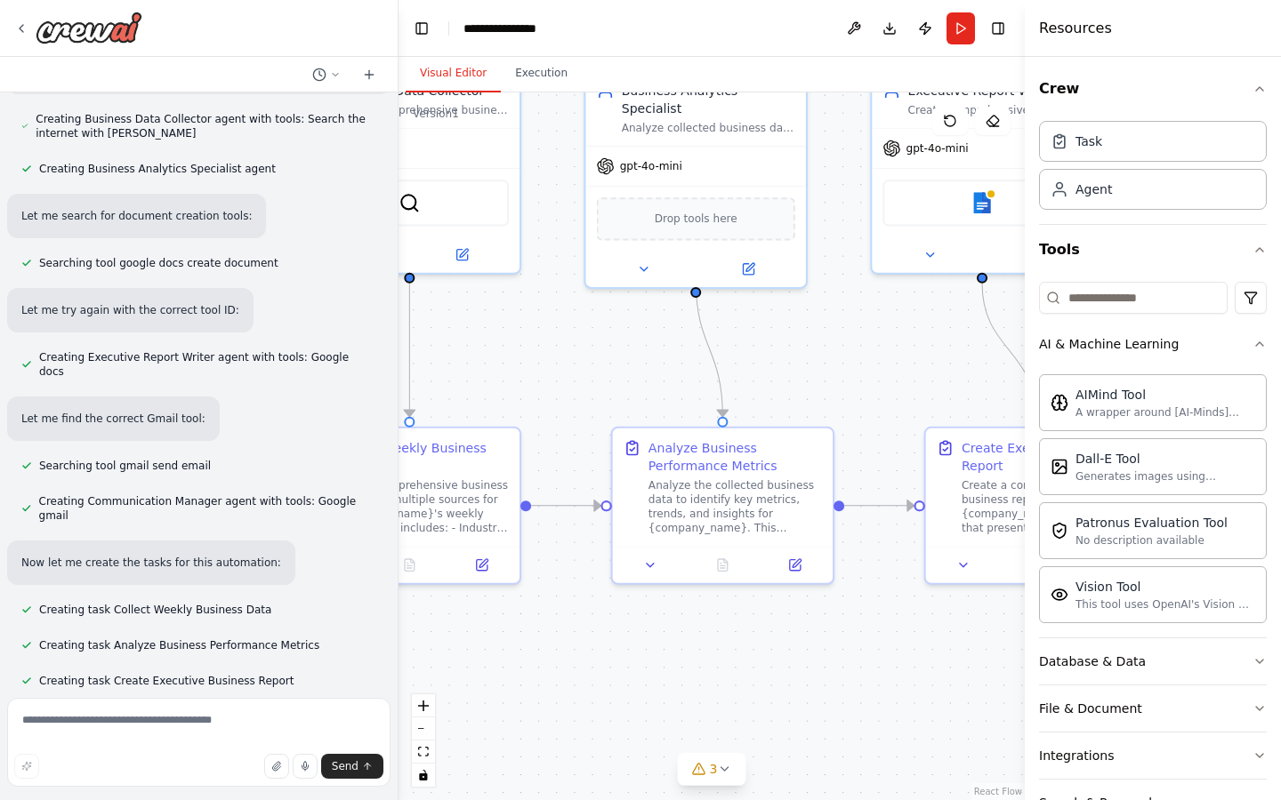
drag, startPoint x: 836, startPoint y: 377, endPoint x: 855, endPoint y: 373, distance: 19.9
click at [855, 373] on div ".deletable-edge-delete-btn { width: 20px; height: 20px; border: 0px solid #ffff…" at bounding box center [711, 446] width 626 height 708
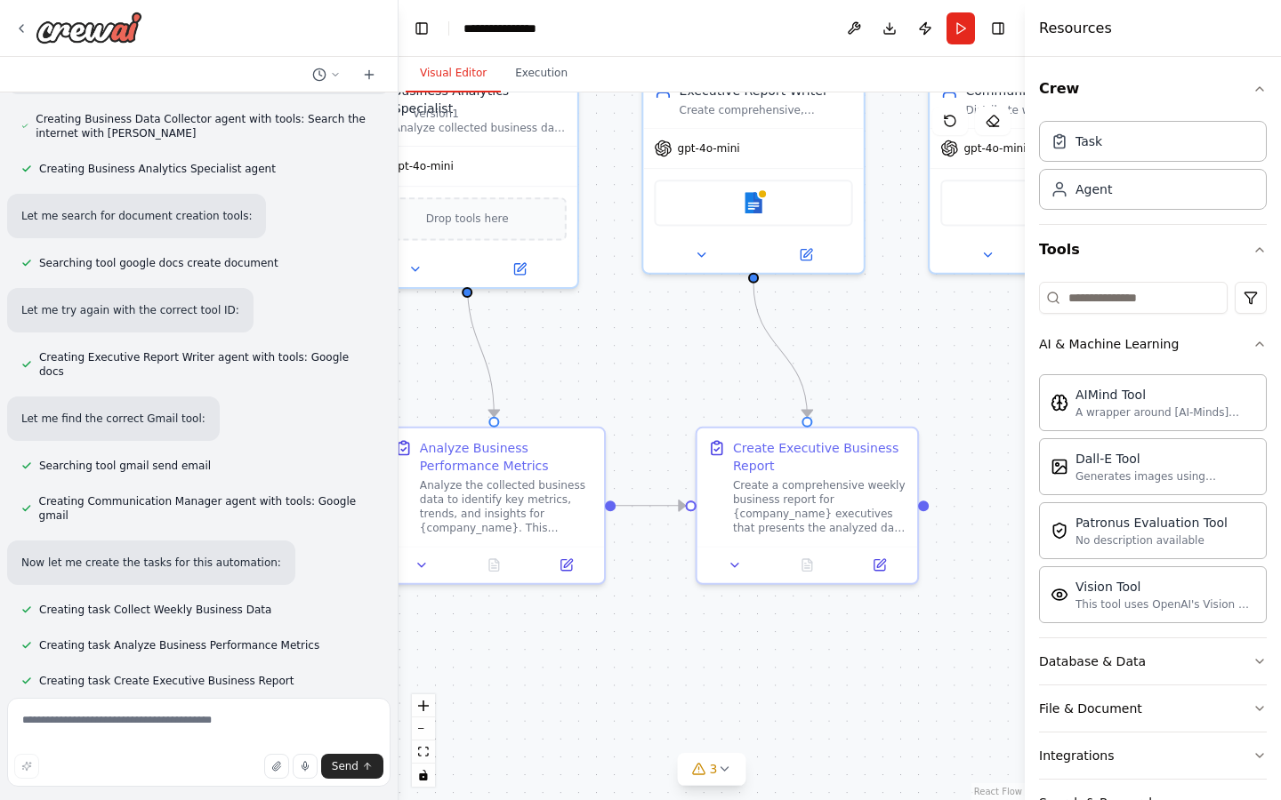
drag, startPoint x: 868, startPoint y: 668, endPoint x: 639, endPoint y: 667, distance: 228.5
click at [639, 668] on div ".deletable-edge-delete-btn { width: 20px; height: 20px; border: 0px solid #ffff…" at bounding box center [711, 446] width 626 height 708
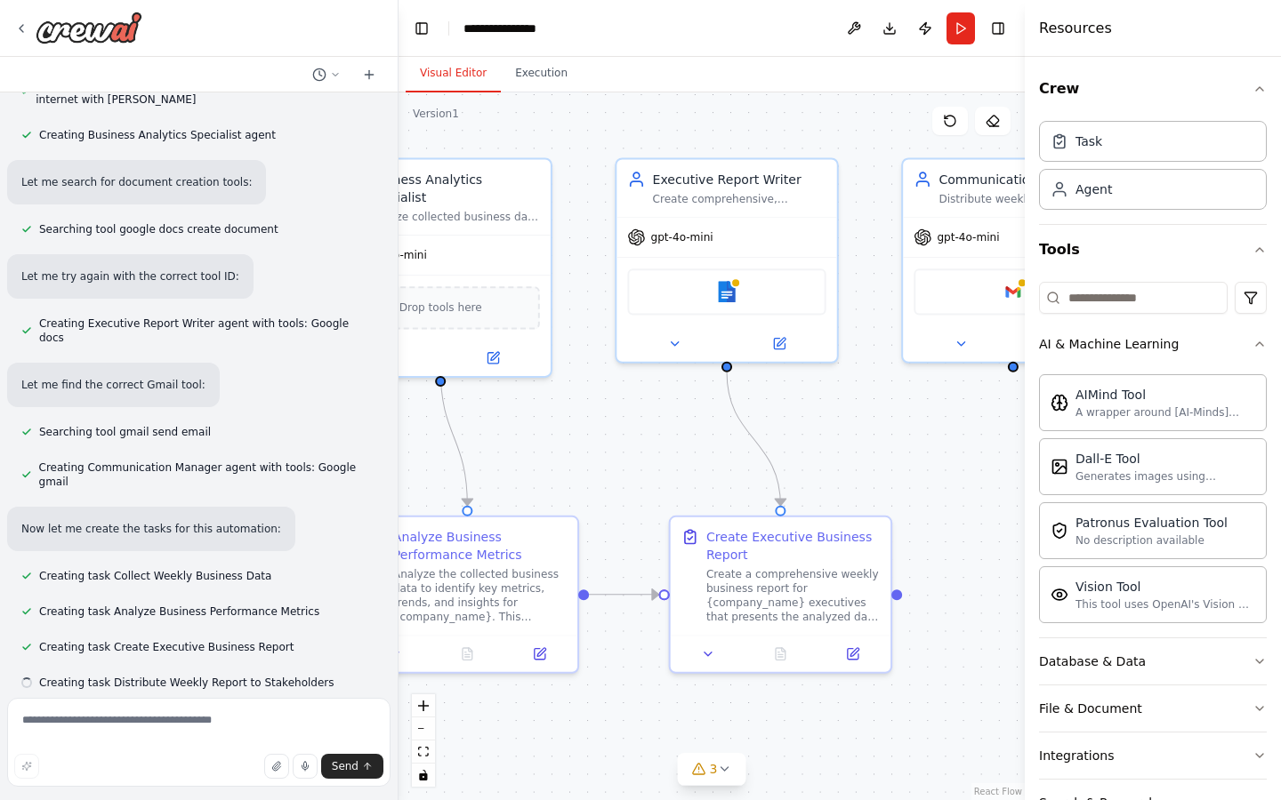
scroll to position [638, 0]
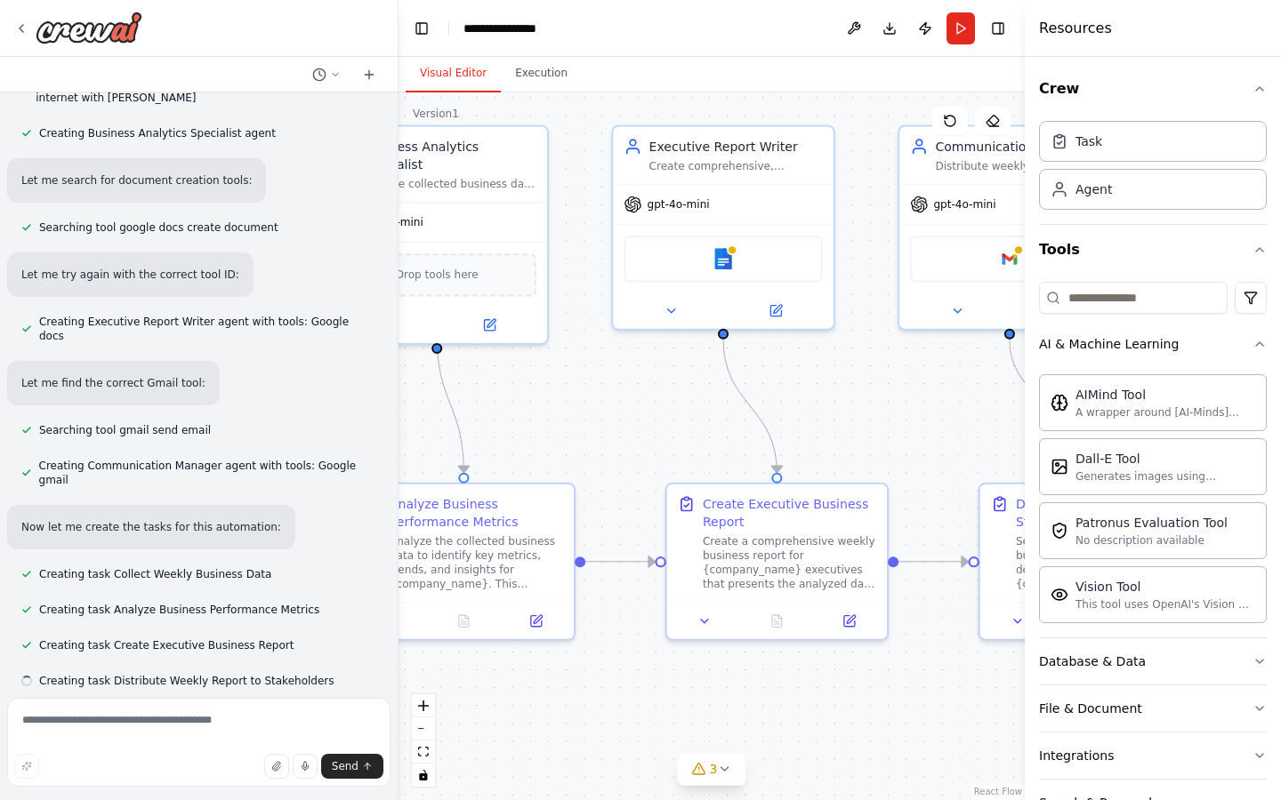
drag, startPoint x: 836, startPoint y: 634, endPoint x: 806, endPoint y: 689, distance: 62.9
click at [806, 689] on div ".deletable-edge-delete-btn { width: 20px; height: 20px; border: 0px solid #ffff…" at bounding box center [711, 446] width 626 height 708
click at [751, 258] on div "Google docs" at bounding box center [721, 254] width 198 height 46
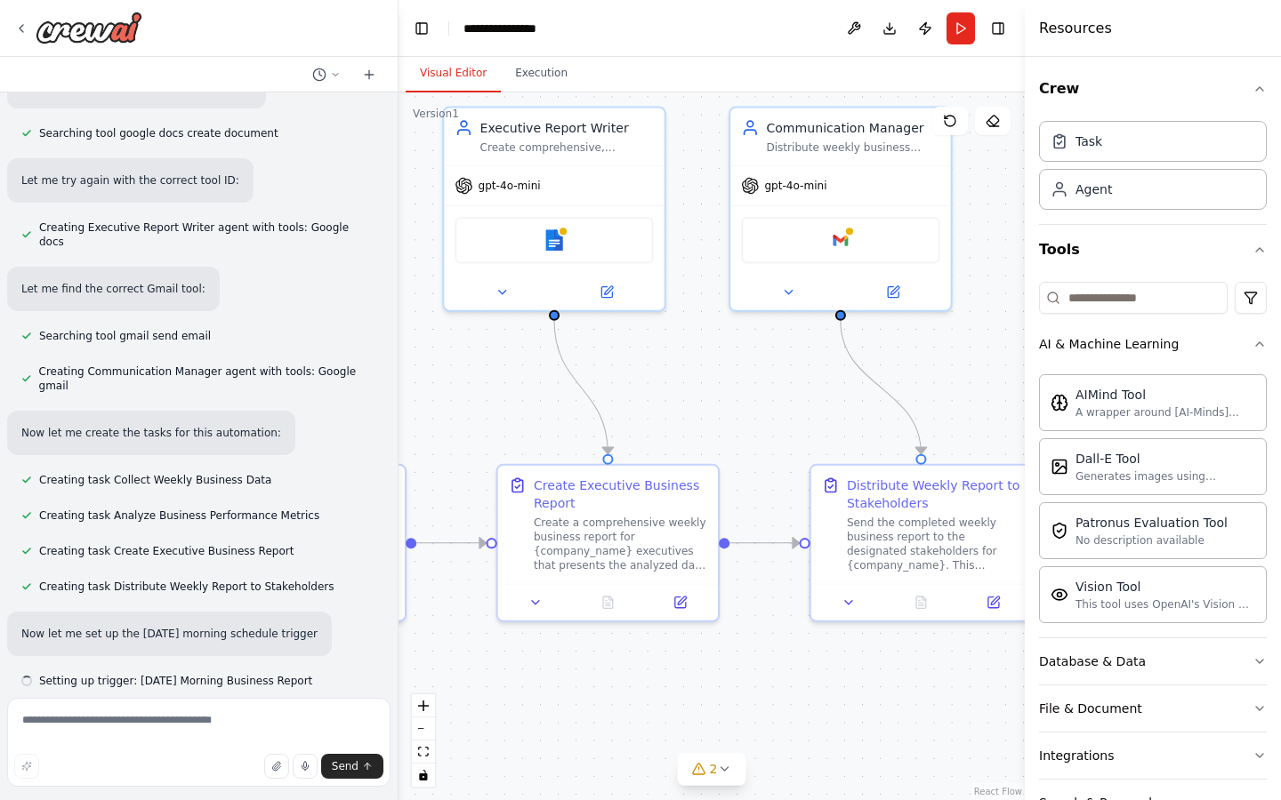
scroll to position [749, 0]
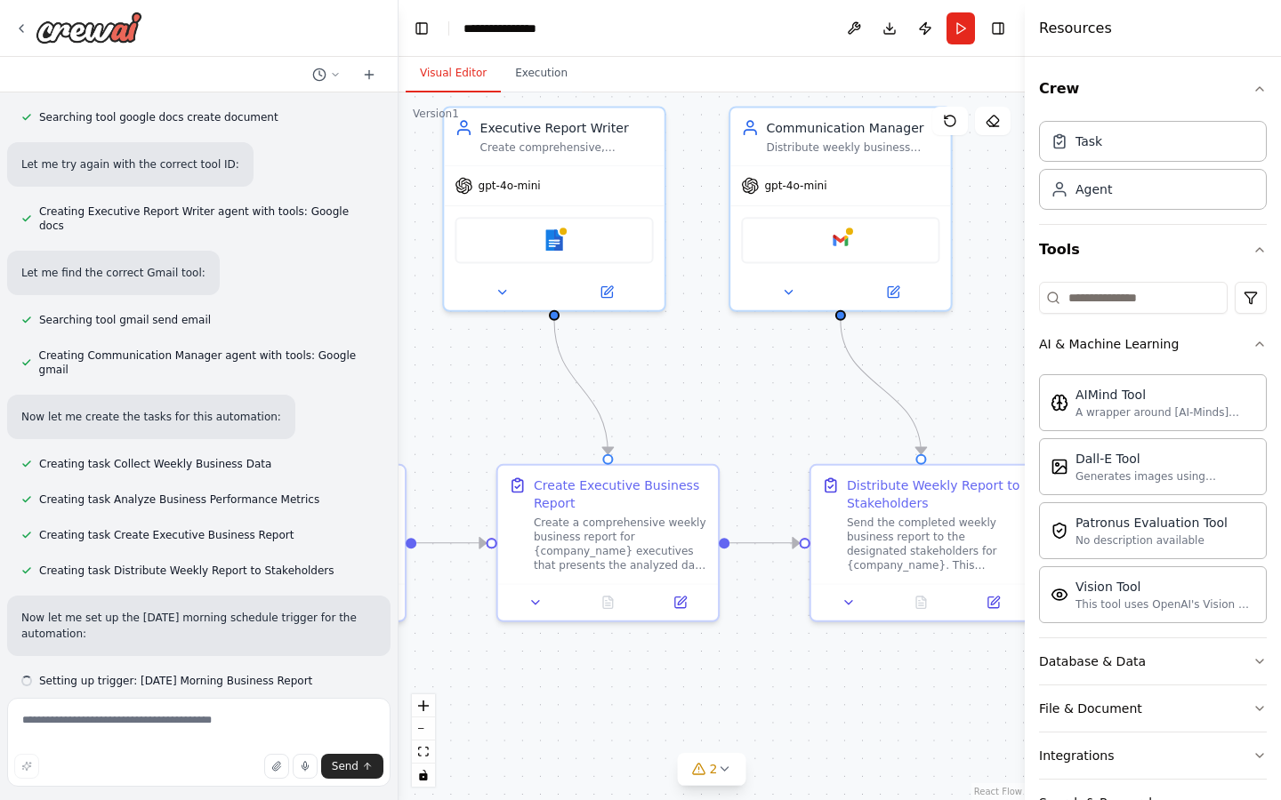
drag, startPoint x: 881, startPoint y: 390, endPoint x: 569, endPoint y: 332, distance: 317.4
click at [569, 332] on div ".deletable-edge-delete-btn { width: 20px; height: 20px; border: 0px solid #ffff…" at bounding box center [711, 446] width 626 height 708
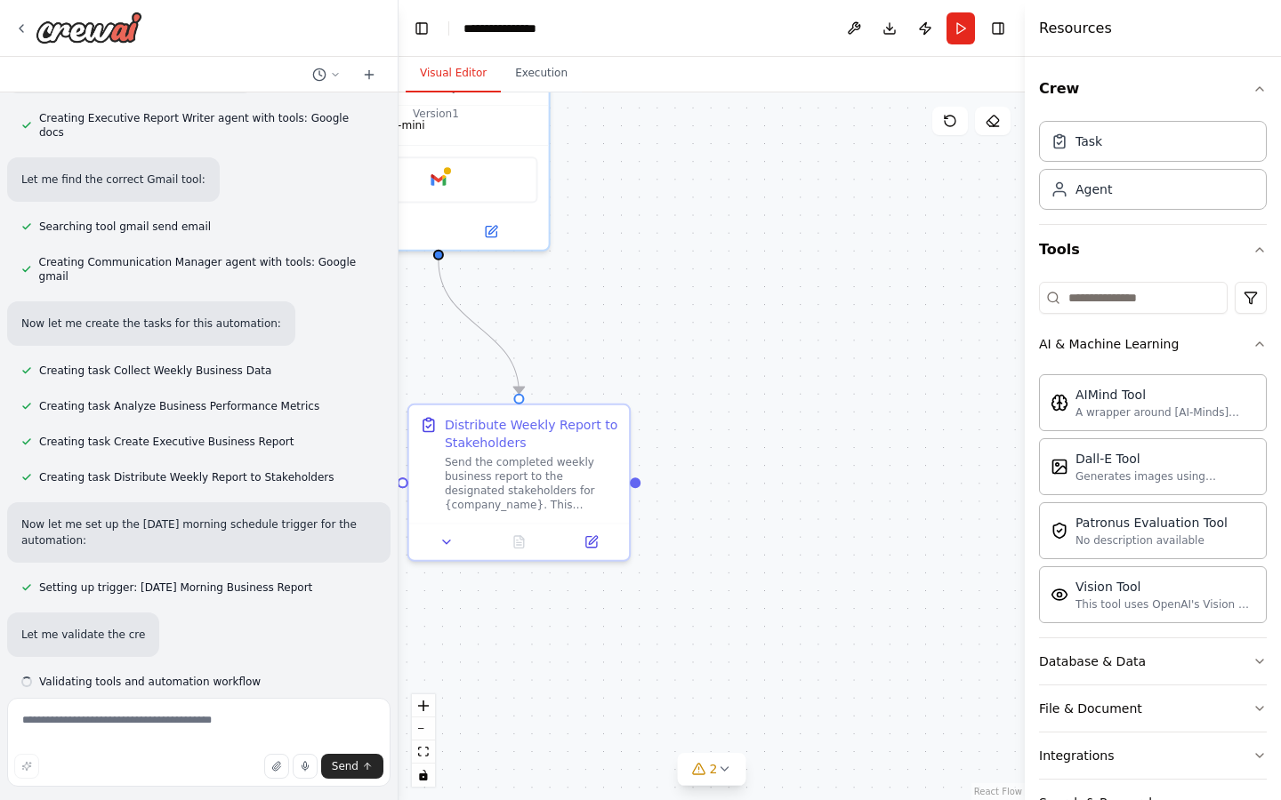
scroll to position [843, 0]
drag, startPoint x: 879, startPoint y: 361, endPoint x: 621, endPoint y: 337, distance: 259.9
click at [622, 339] on div ".deletable-edge-delete-btn { width: 20px; height: 20px; border: 0px solid #ffff…" at bounding box center [711, 446] width 626 height 708
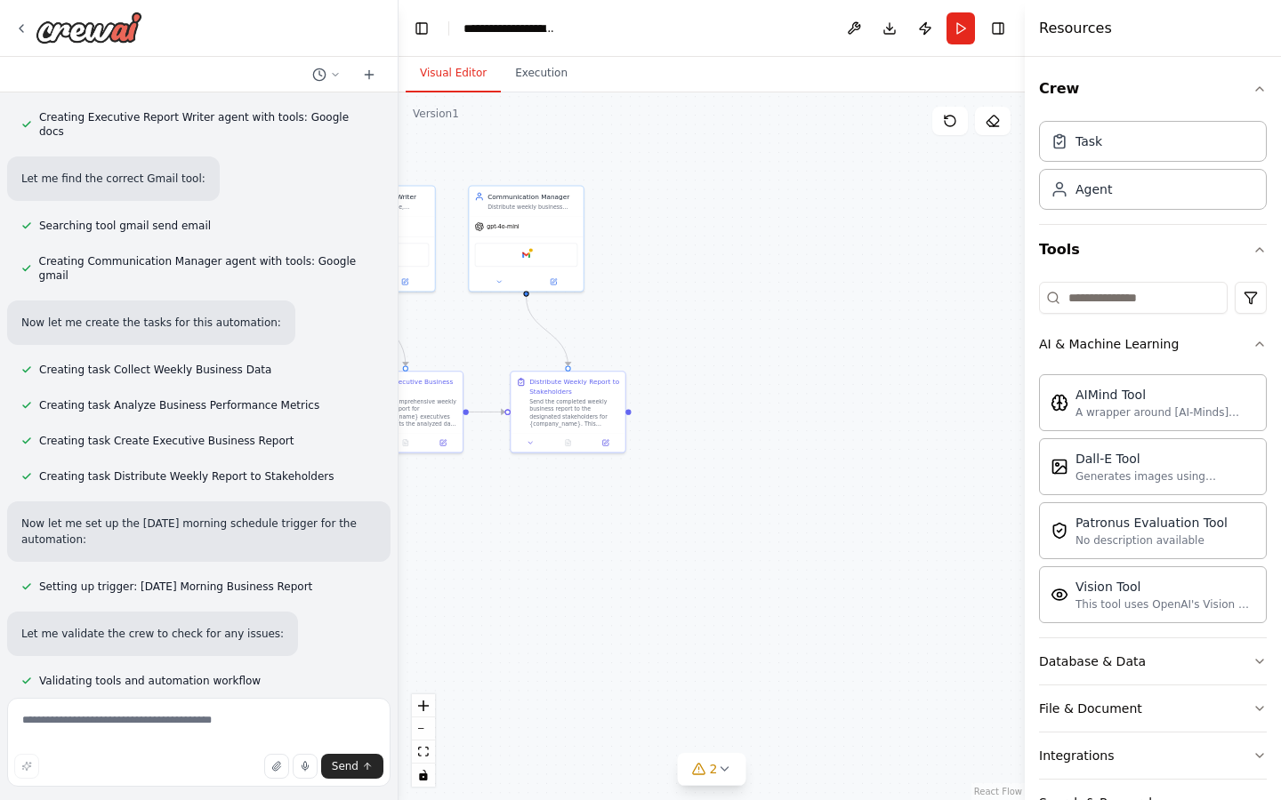
scroll to position [886, 0]
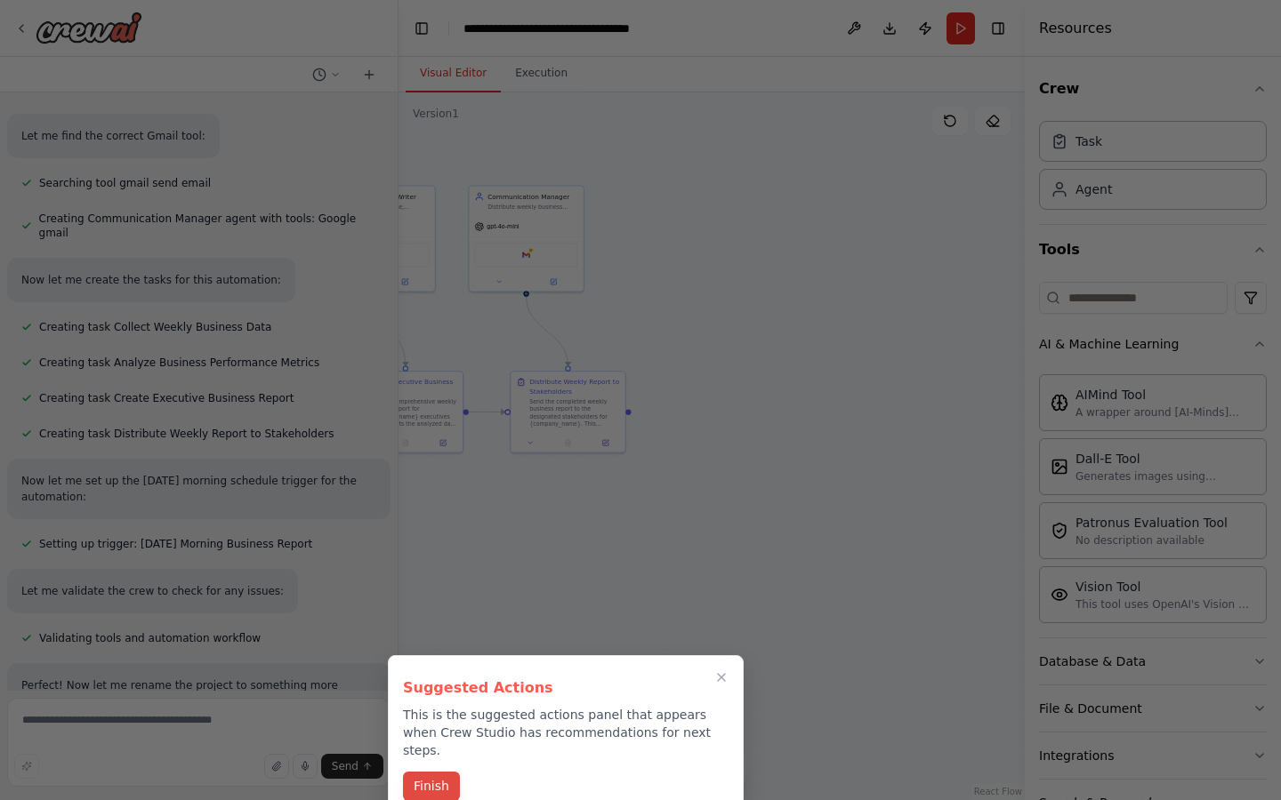
click at [431, 772] on button "Finish" at bounding box center [431, 786] width 57 height 29
